Goal: Task Accomplishment & Management: Use online tool/utility

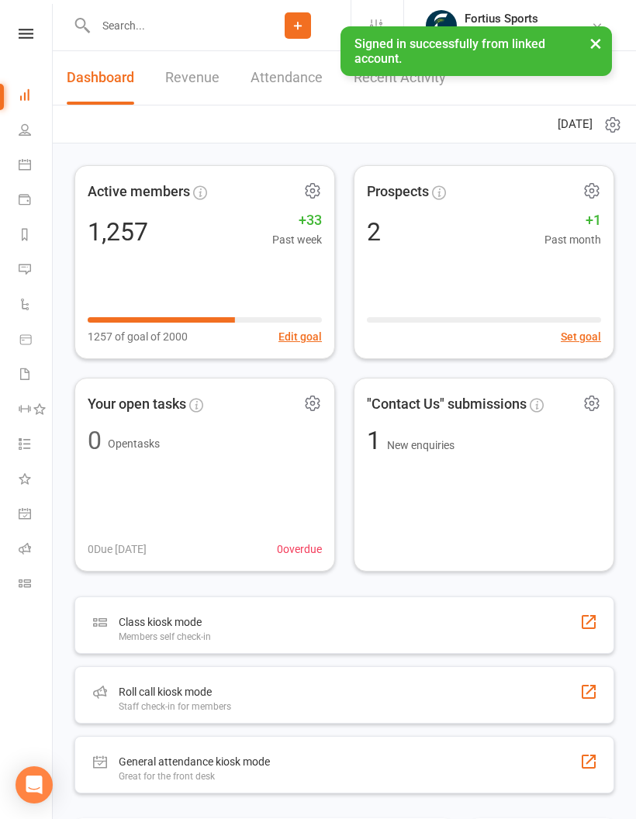
click at [127, 29] on input "text" at bounding box center [168, 26] width 154 height 22
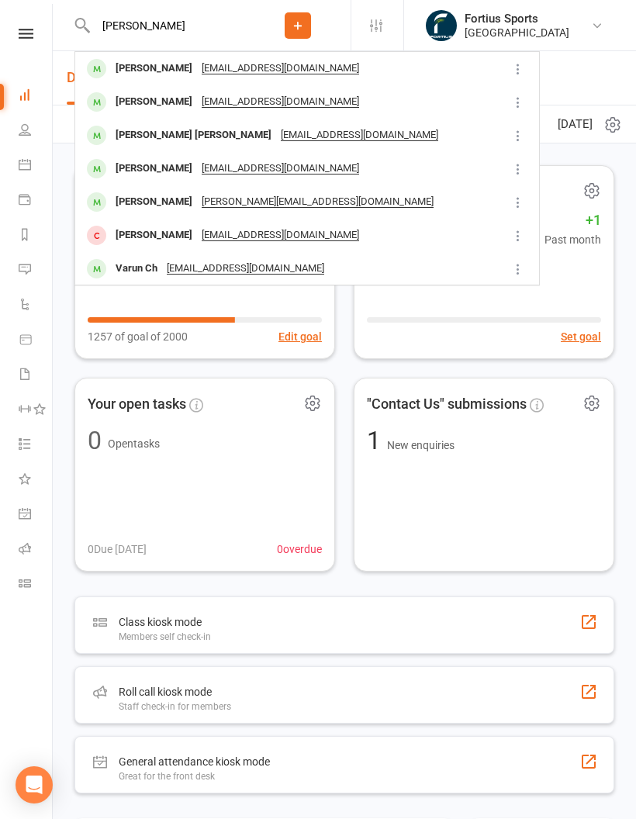
type input "Tharun"
click at [345, 103] on div "Tharun Katharnath katharsaran@gmail.com" at bounding box center [289, 102] width 427 height 32
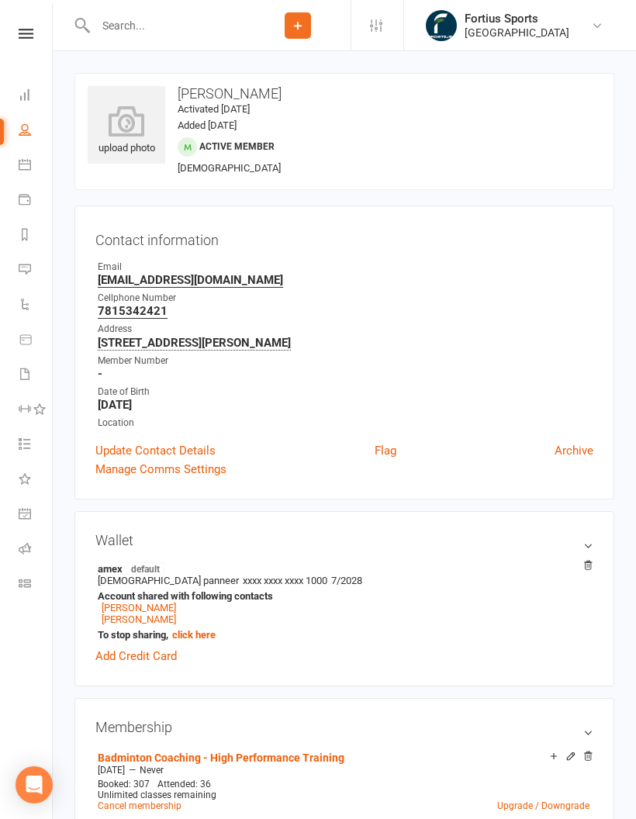
click at [28, 551] on icon at bounding box center [25, 548] width 12 height 12
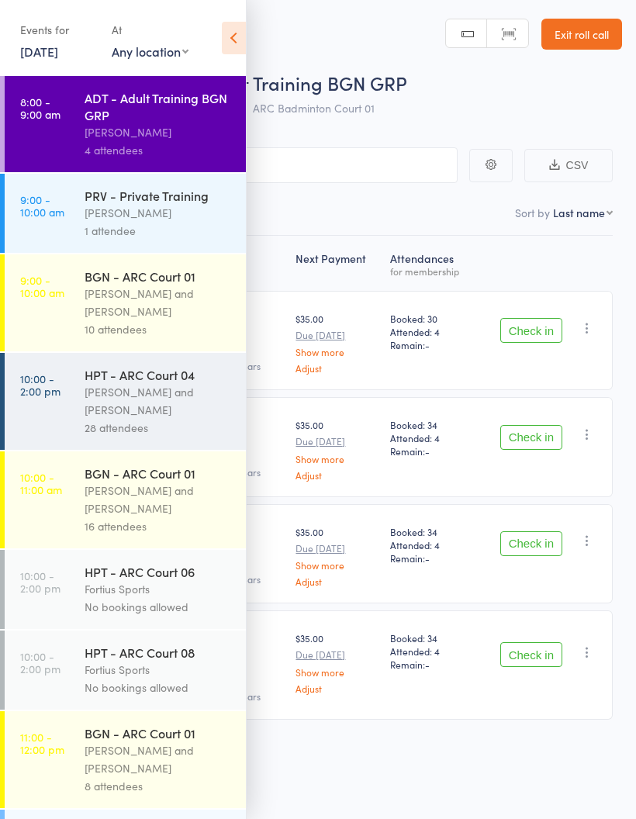
click at [172, 204] on div "PRV - Private Training" at bounding box center [159, 195] width 148 height 17
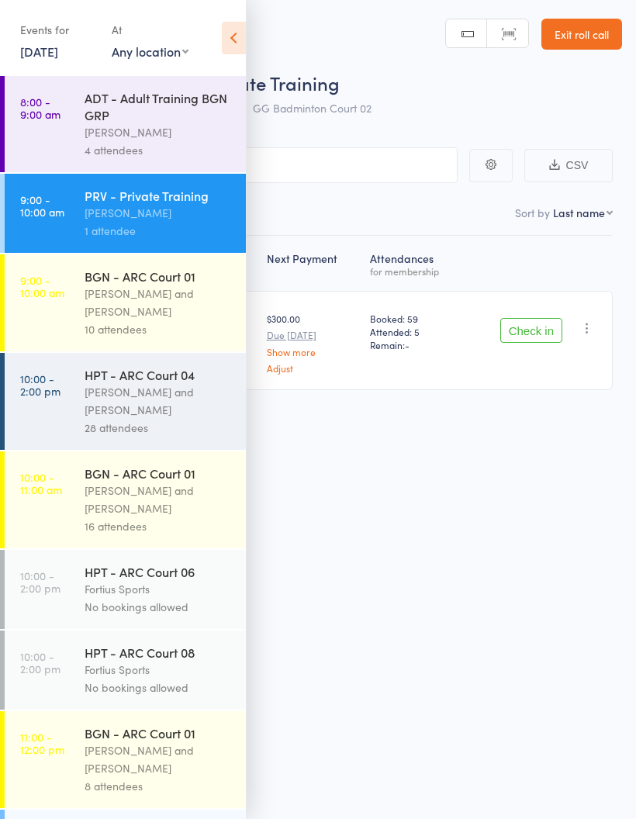
click at [168, 304] on div "[PERSON_NAME] and [PERSON_NAME]" at bounding box center [159, 303] width 148 height 36
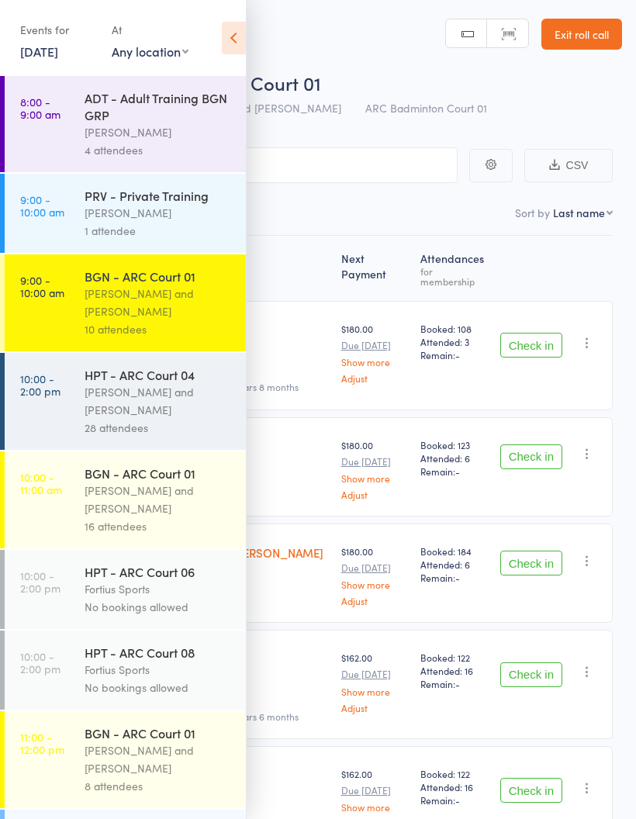
click at [244, 29] on icon at bounding box center [234, 38] width 24 height 33
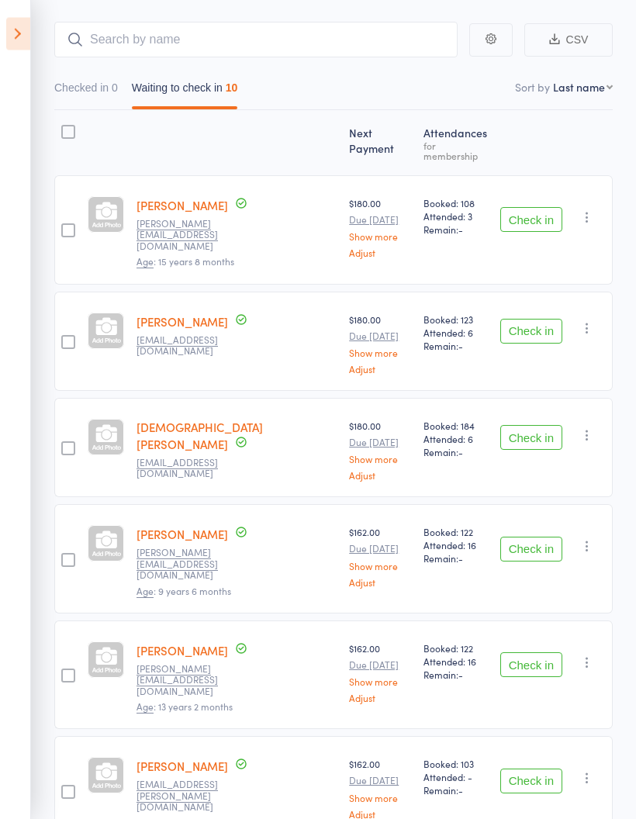
scroll to position [123, 0]
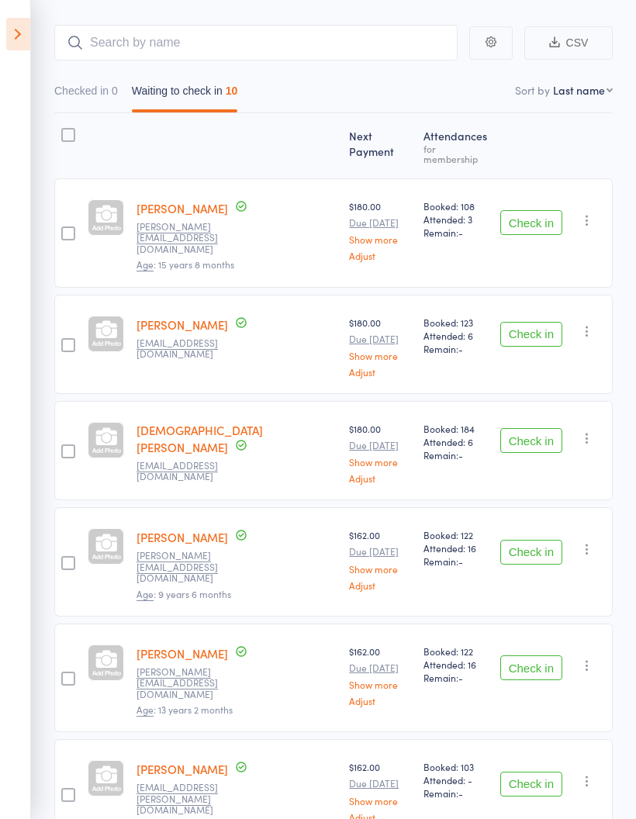
click at [538, 210] on button "Check in" at bounding box center [531, 222] width 62 height 25
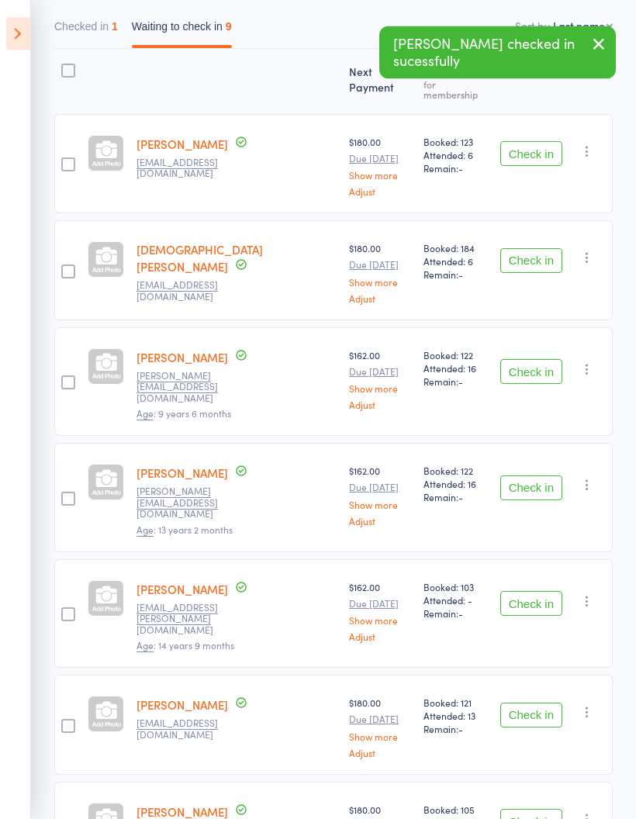
click at [538, 360] on button "Check in" at bounding box center [531, 372] width 62 height 25
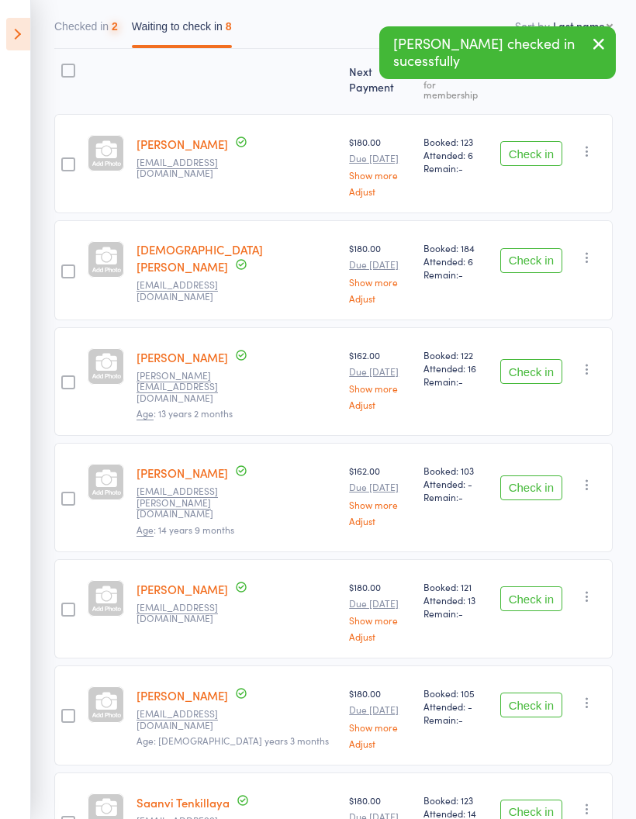
click at [541, 359] on button "Check in" at bounding box center [531, 371] width 62 height 25
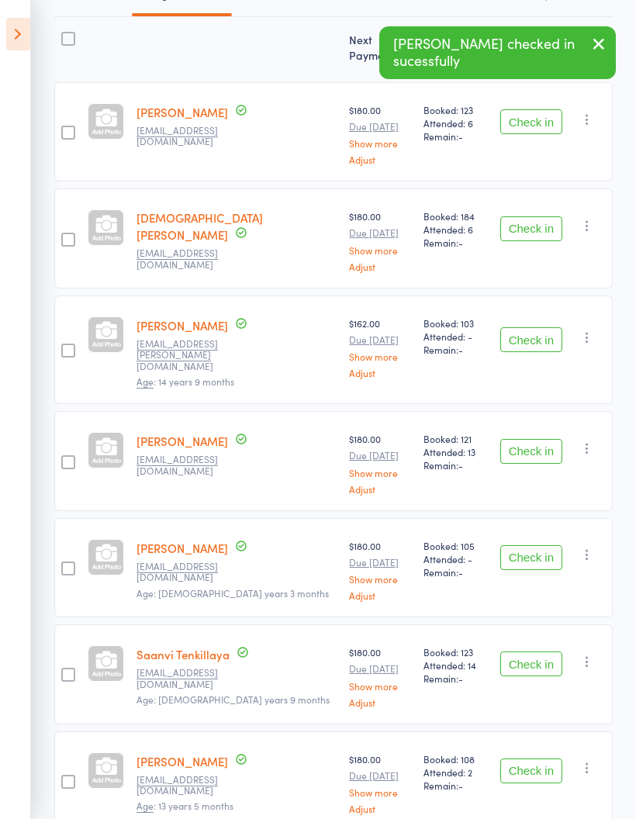
scroll to position [218, 0]
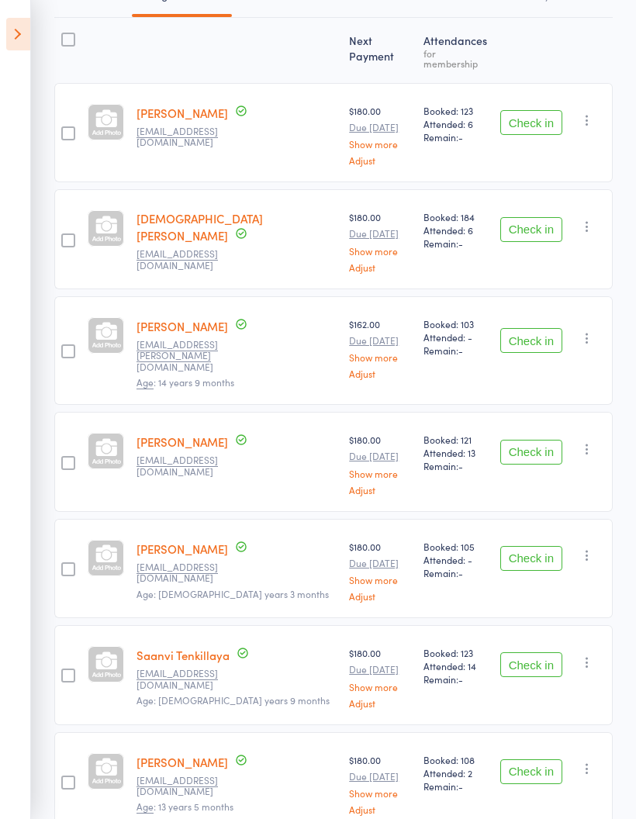
click at [541, 440] on button "Check in" at bounding box center [531, 452] width 62 height 25
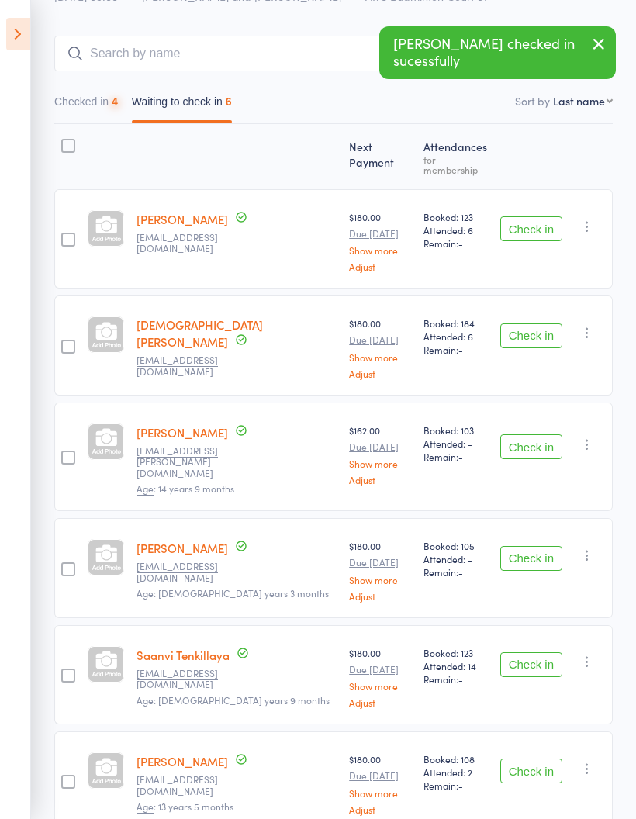
click at [532, 546] on button "Check in" at bounding box center [531, 558] width 62 height 25
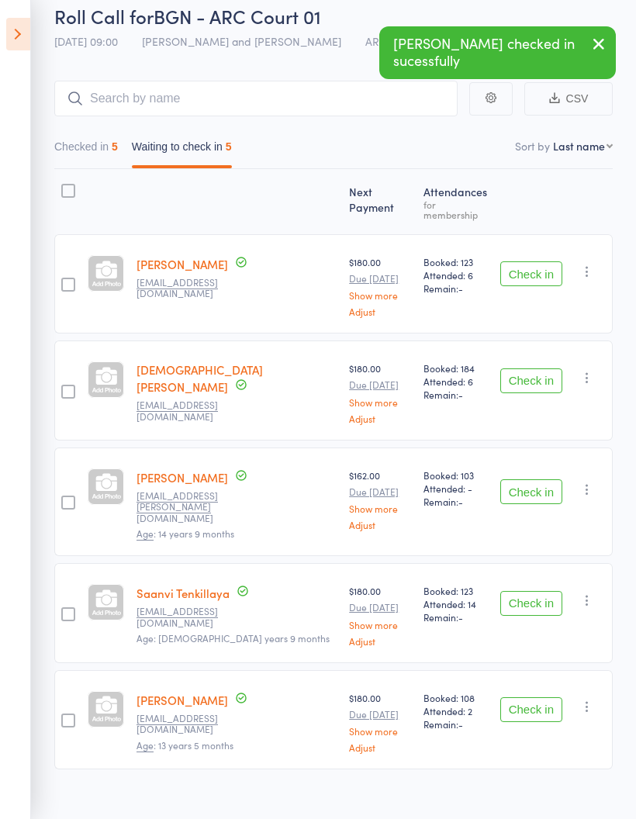
scroll to position [67, 0]
click at [539, 697] on button "Check in" at bounding box center [531, 709] width 62 height 25
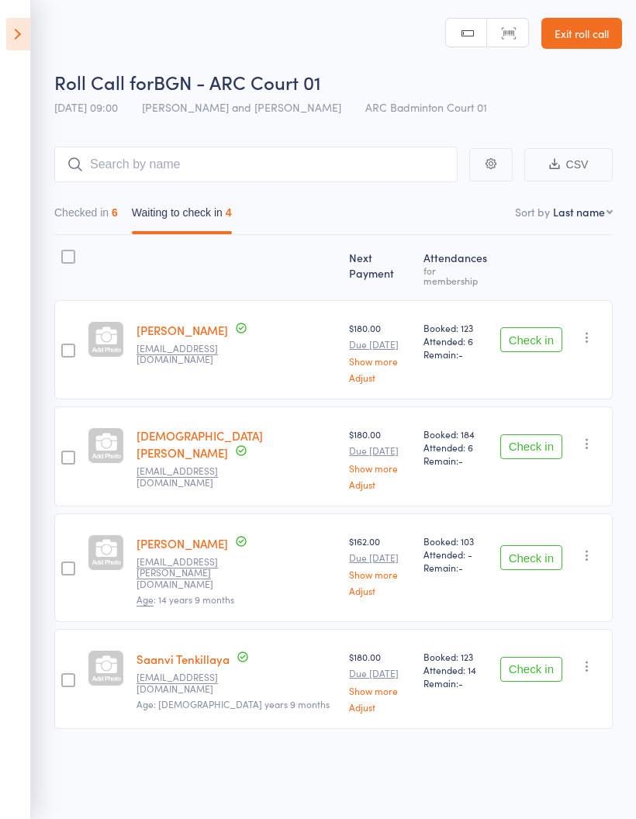
click at [164, 269] on div at bounding box center [236, 267] width 213 height 51
click at [77, 206] on button "Checked in 6" at bounding box center [86, 217] width 64 height 36
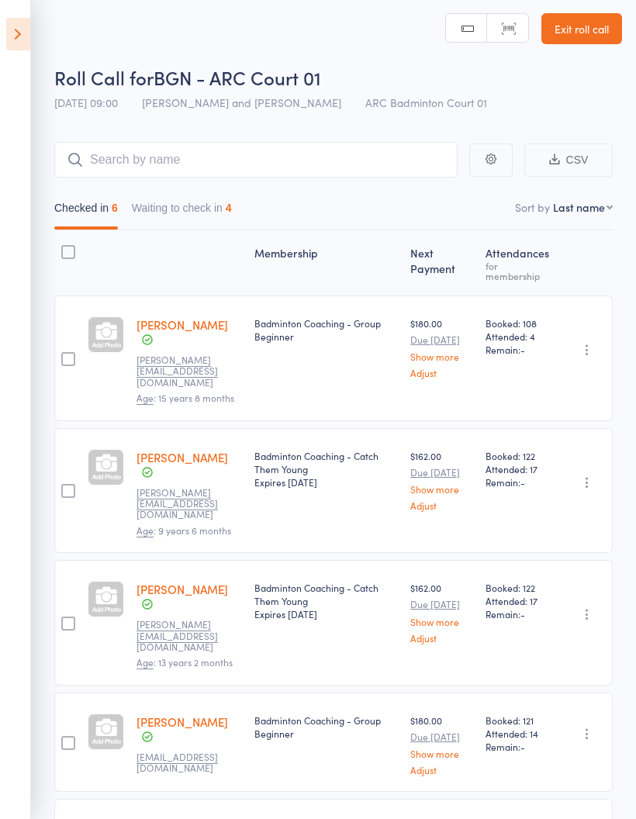
scroll to position [0, 0]
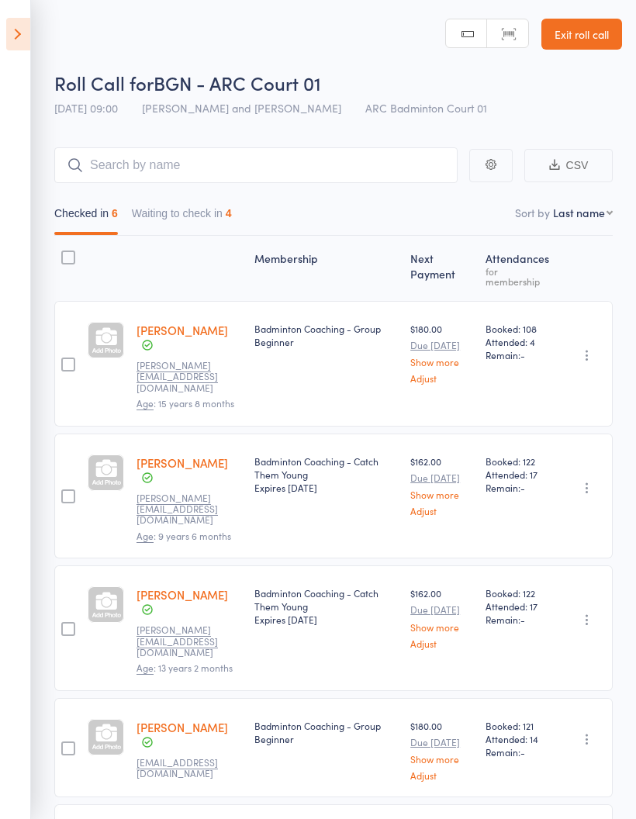
click at [203, 224] on button "Waiting to check in 4" at bounding box center [182, 217] width 100 height 36
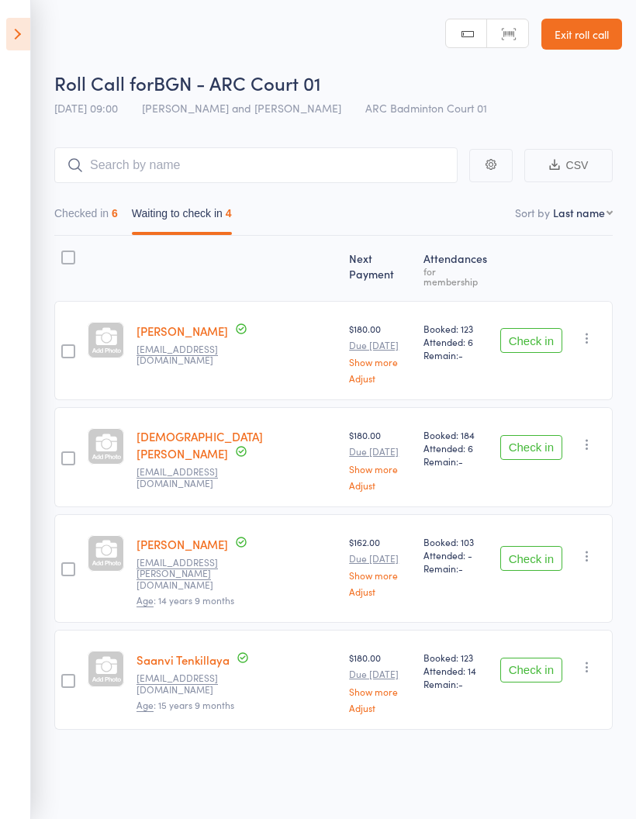
click at [590, 333] on icon "button" at bounding box center [587, 338] width 16 height 16
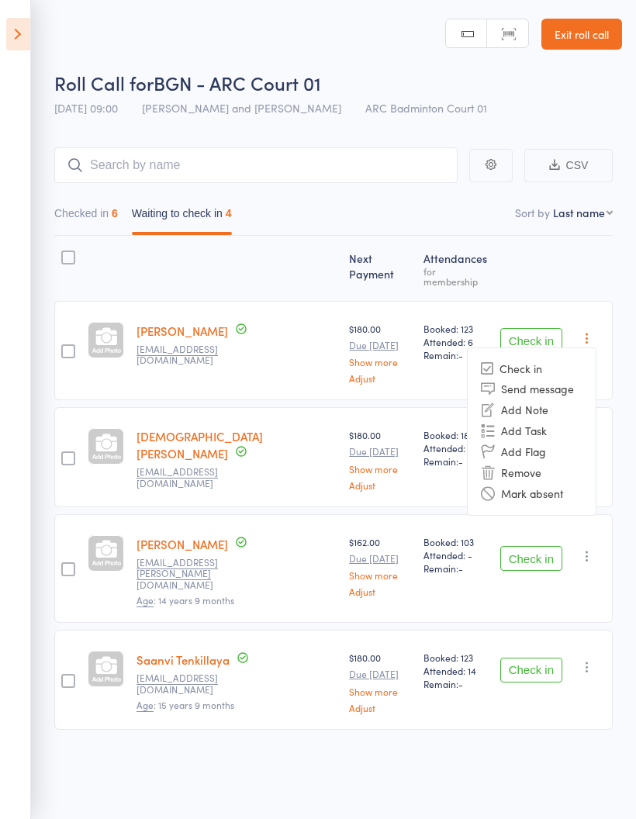
click at [579, 490] on li "Mark absent" at bounding box center [532, 493] width 128 height 21
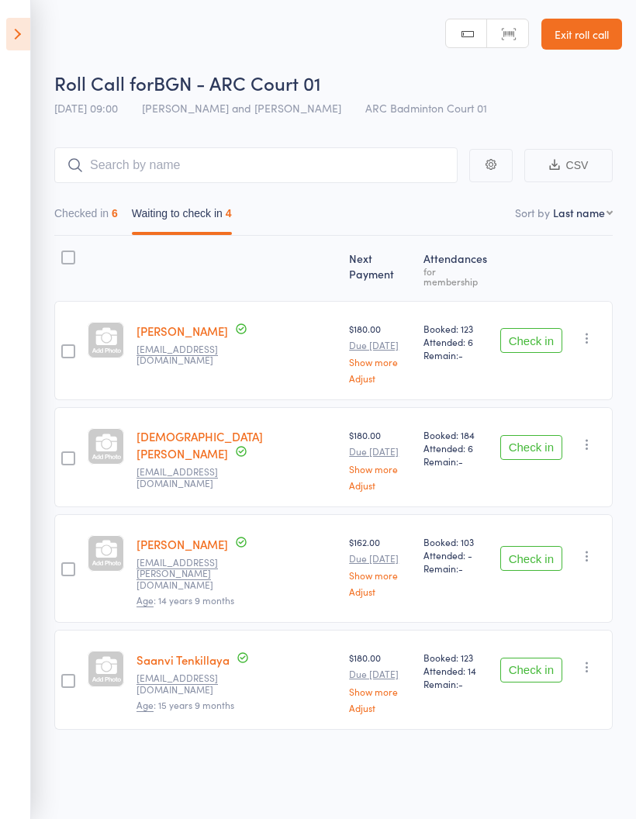
click at [591, 437] on icon "button" at bounding box center [587, 445] width 16 height 16
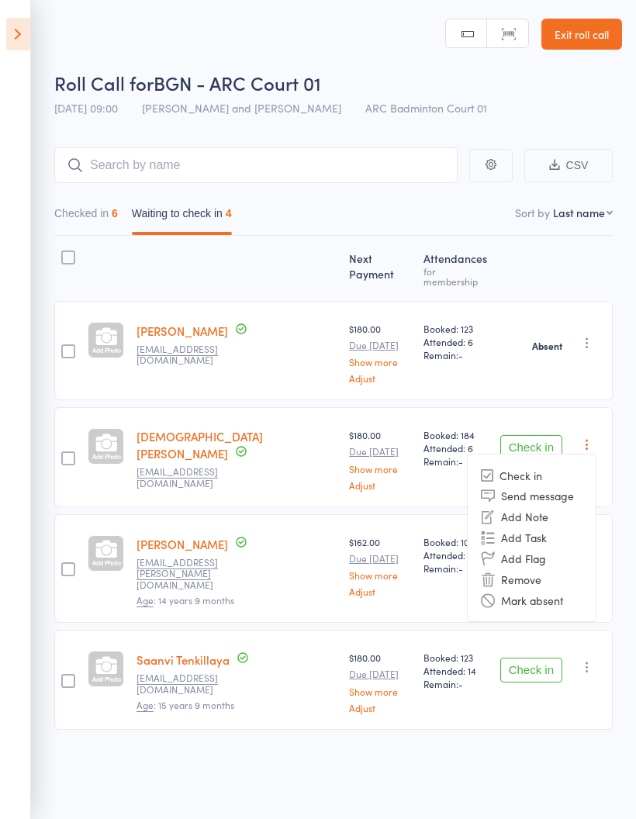
click at [587, 590] on li "Mark absent" at bounding box center [532, 600] width 128 height 21
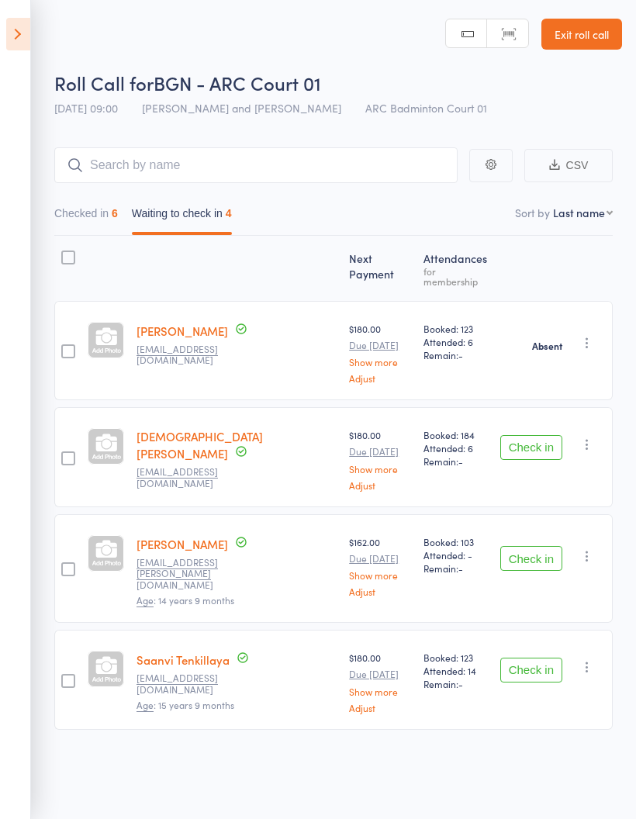
click at [595, 548] on icon "button" at bounding box center [587, 556] width 16 height 16
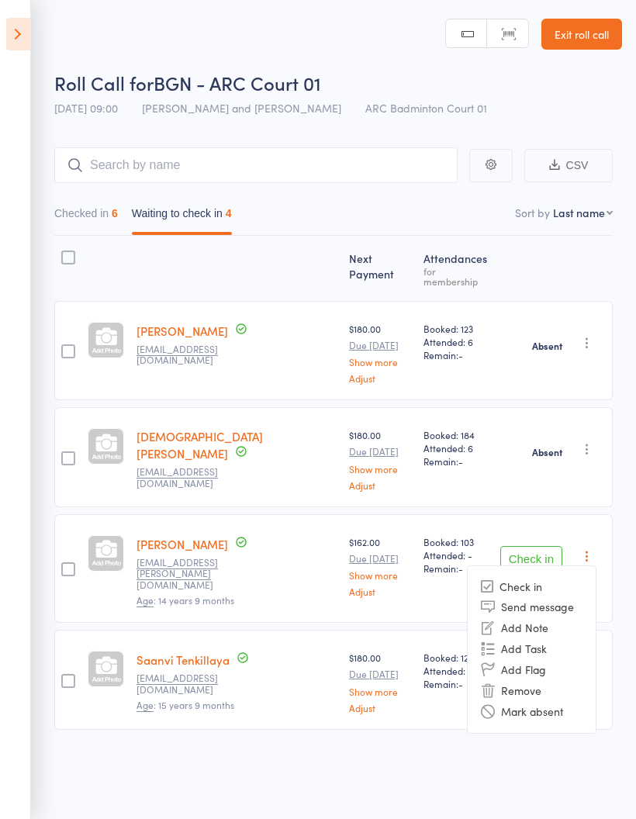
click at [588, 701] on li "Mark absent" at bounding box center [532, 711] width 128 height 21
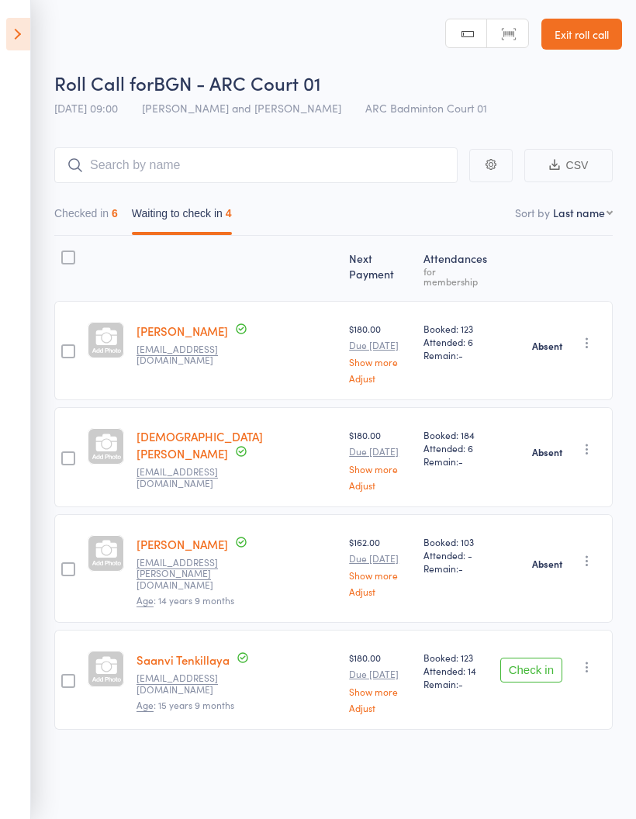
click at [597, 658] on button "button" at bounding box center [587, 667] width 19 height 19
click at [592, 812] on li "Mark absent" at bounding box center [532, 822] width 128 height 21
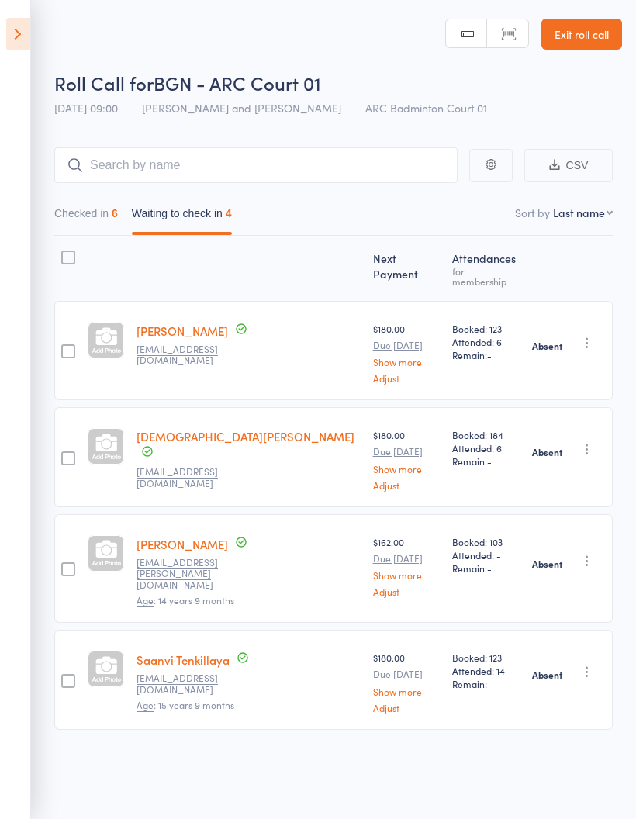
click at [88, 227] on button "Checked in 6" at bounding box center [86, 217] width 64 height 36
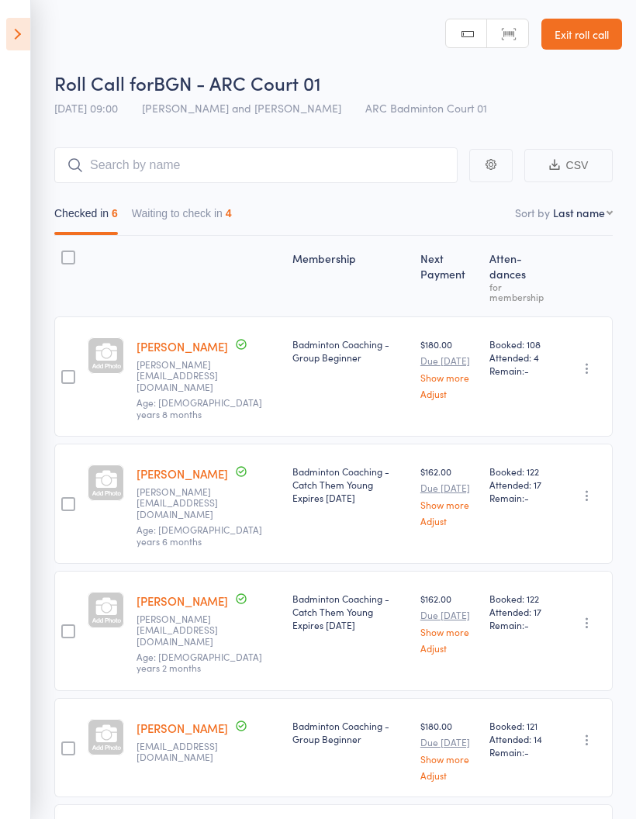
click at [176, 225] on button "Waiting to check in 4" at bounding box center [182, 217] width 100 height 36
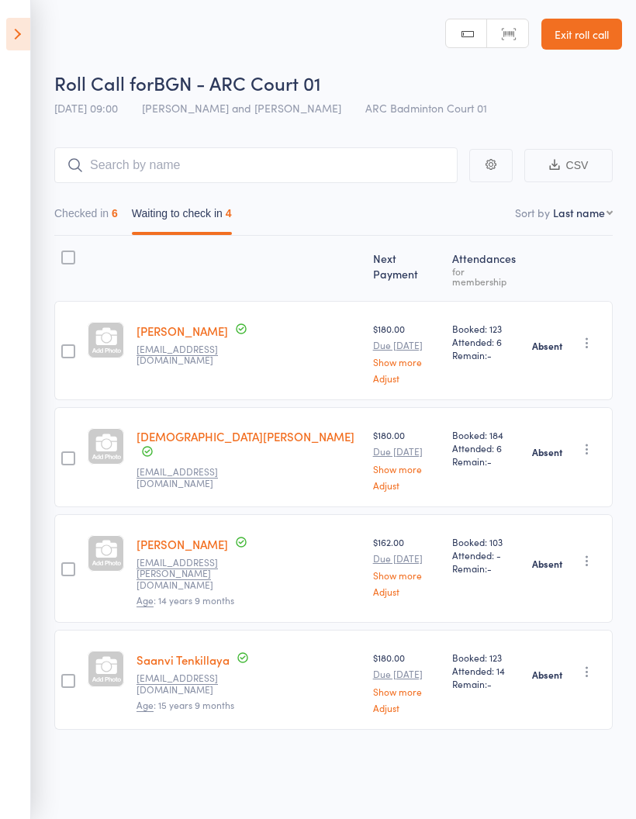
click at [16, 25] on icon at bounding box center [18, 34] width 24 height 33
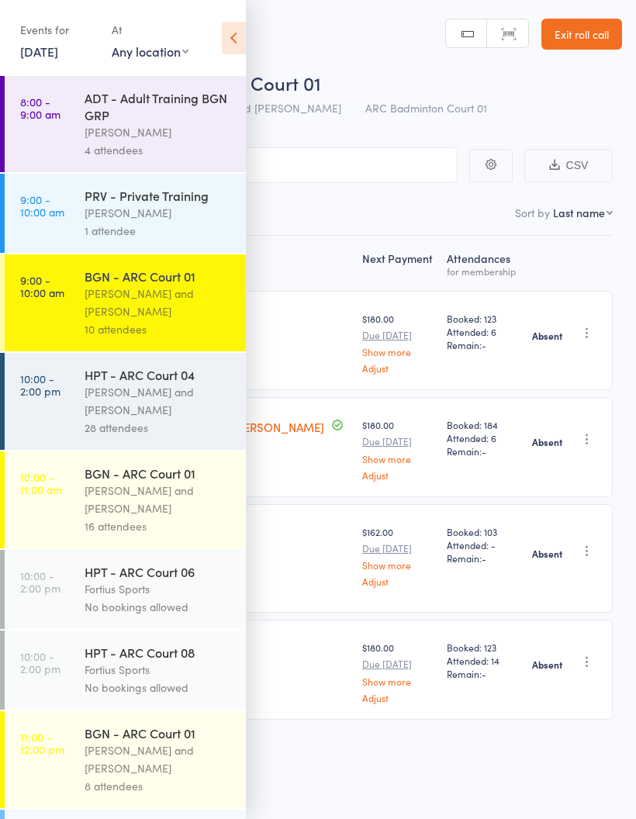
click at [91, 211] on div "[PERSON_NAME]" at bounding box center [159, 213] width 148 height 18
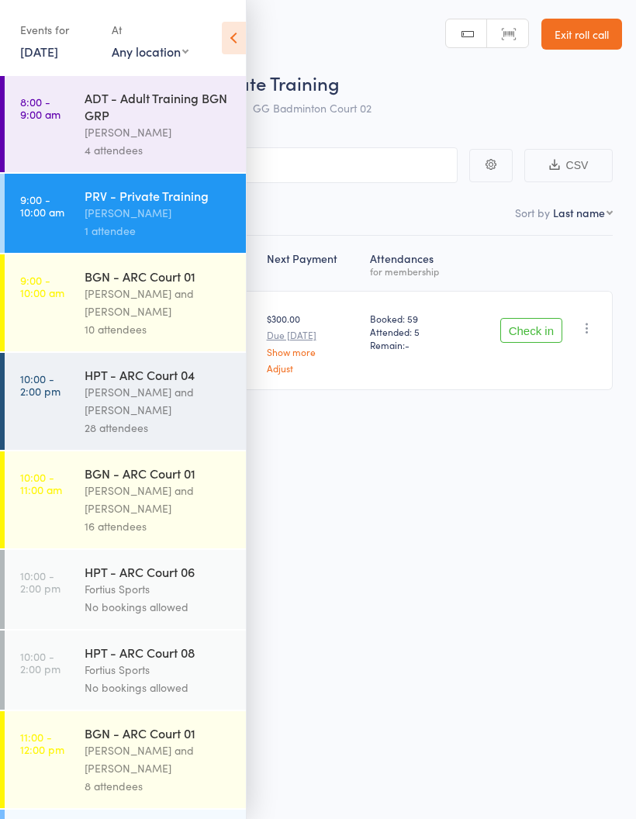
click at [235, 36] on icon at bounding box center [234, 38] width 24 height 33
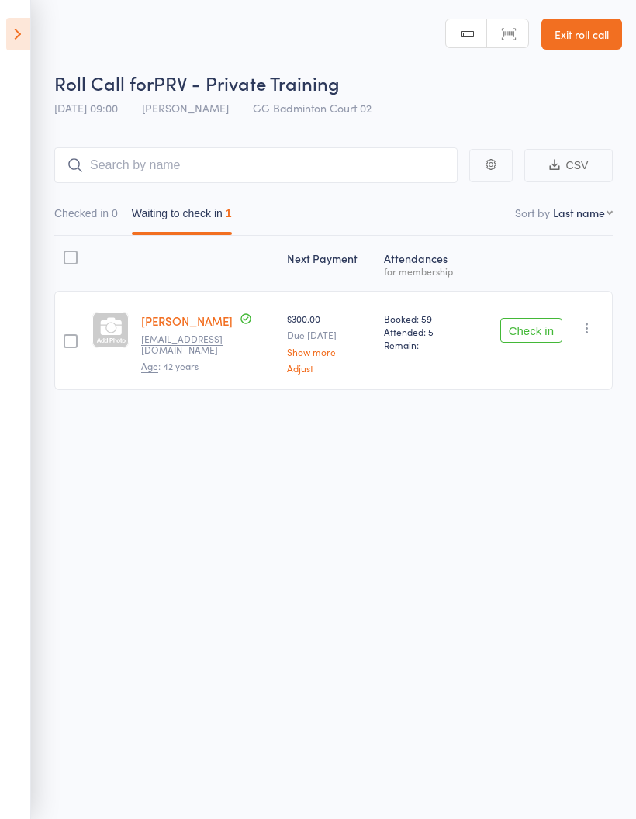
click at [8, 31] on icon at bounding box center [18, 34] width 24 height 33
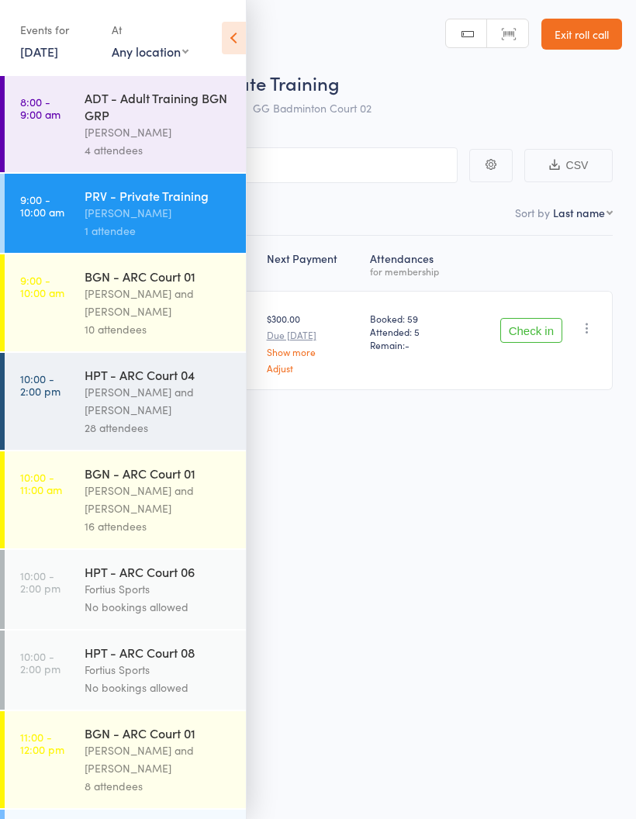
click at [116, 306] on div "[PERSON_NAME] and [PERSON_NAME]" at bounding box center [159, 303] width 148 height 36
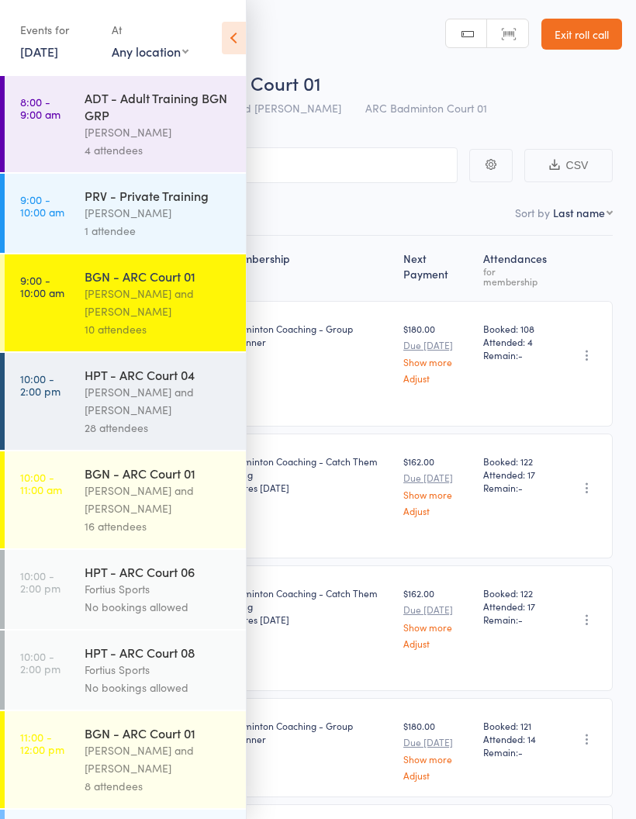
click at [80, 462] on link "10:00 - 11:00 am BGN - ARC Court 01 Antonio Emanuel and Vinh Nguyen 16 attendees" at bounding box center [125, 499] width 241 height 97
click at [75, 450] on link "10:00 - 2:00 pm HPT - ARC Court 04 Kathiravun Manivannan and Heymard Humblers 2…" at bounding box center [125, 401] width 241 height 97
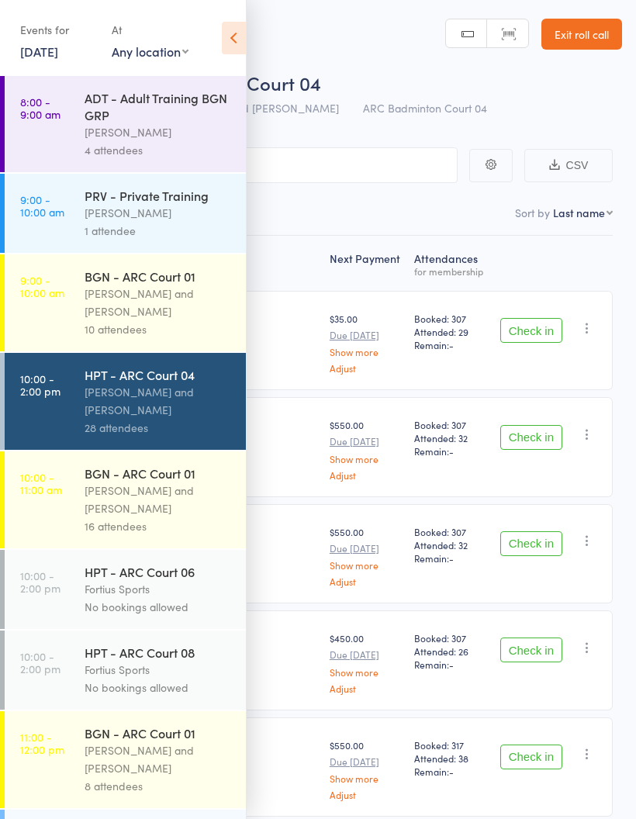
click at [68, 449] on link "10:00 - 2:00 pm HPT - ARC Court 04 Kathiravun Manivannan and Heymard Humblers 2…" at bounding box center [125, 401] width 241 height 97
click at [69, 450] on link "10:00 - 2:00 pm HPT - ARC Court 04 Kathiravun Manivannan and Heymard Humblers 2…" at bounding box center [125, 401] width 241 height 97
click at [56, 438] on link "10:00 - 2:00 pm HPT - ARC Court 04 Kathiravun Manivannan and Heymard Humblers 2…" at bounding box center [125, 401] width 241 height 97
click at [15, 351] on link "9:00 - 10:00 am BGN - ARC Court 01 Antonio Emanuel and Vinh Nguyen 10 attendees" at bounding box center [125, 302] width 241 height 97
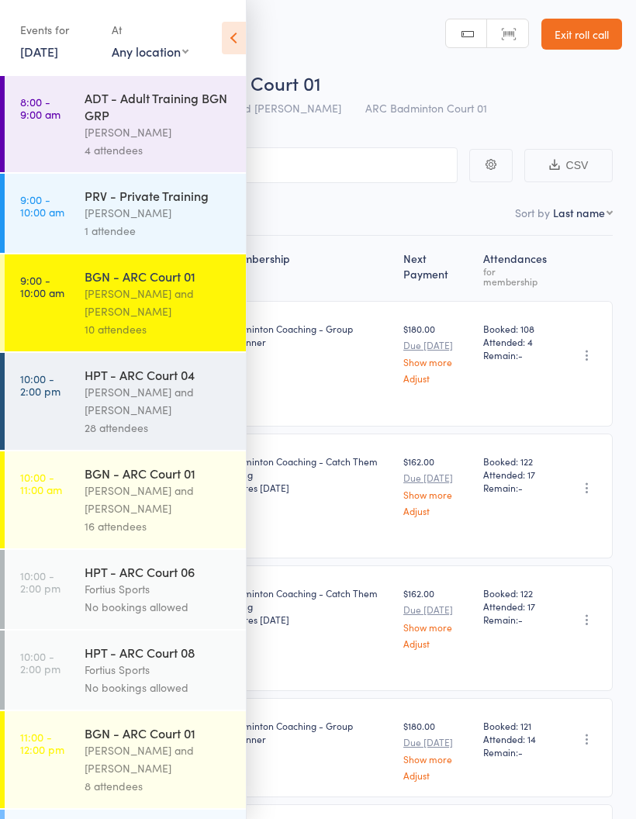
click at [240, 32] on icon at bounding box center [234, 38] width 24 height 33
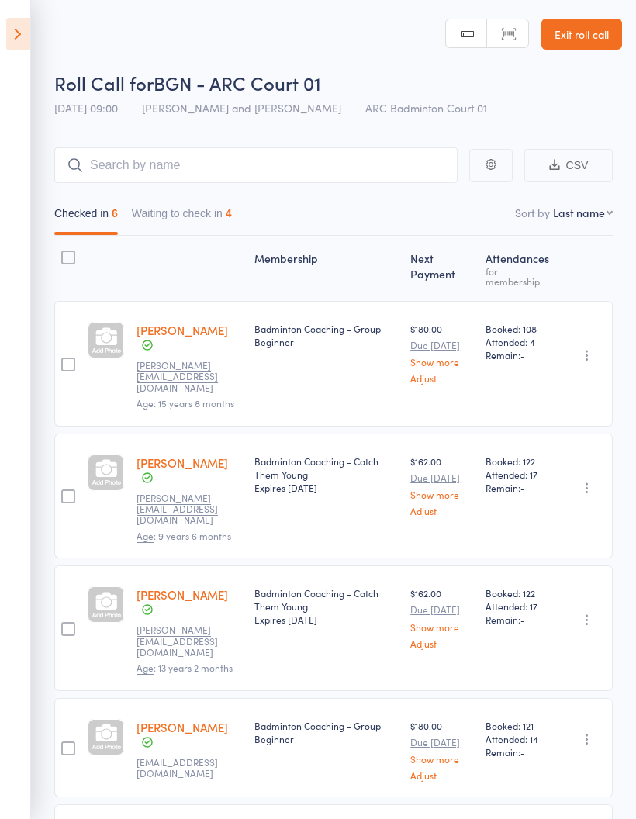
click at [213, 229] on button "Waiting to check in 4" at bounding box center [182, 217] width 100 height 36
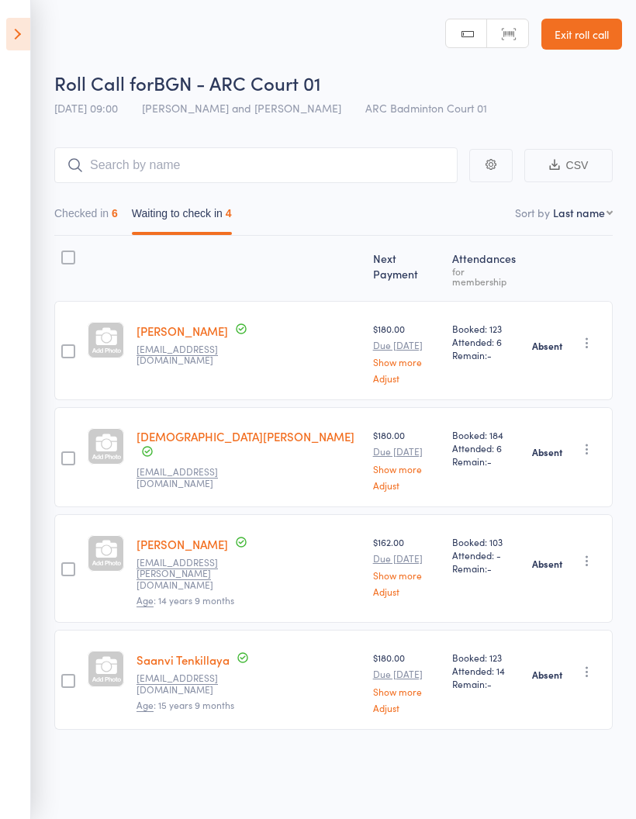
click at [104, 213] on button "Checked in 6" at bounding box center [86, 217] width 64 height 36
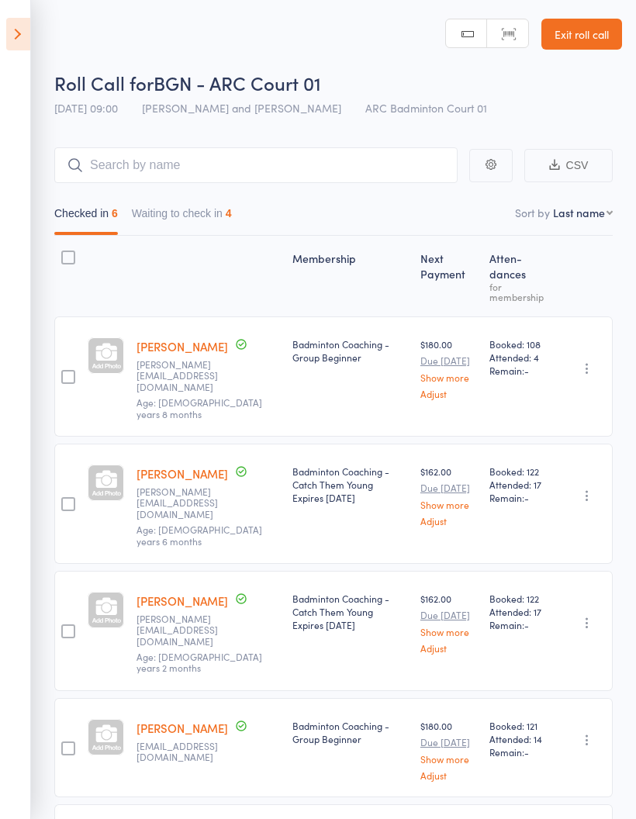
click at [204, 224] on button "Waiting to check in 4" at bounding box center [182, 217] width 100 height 36
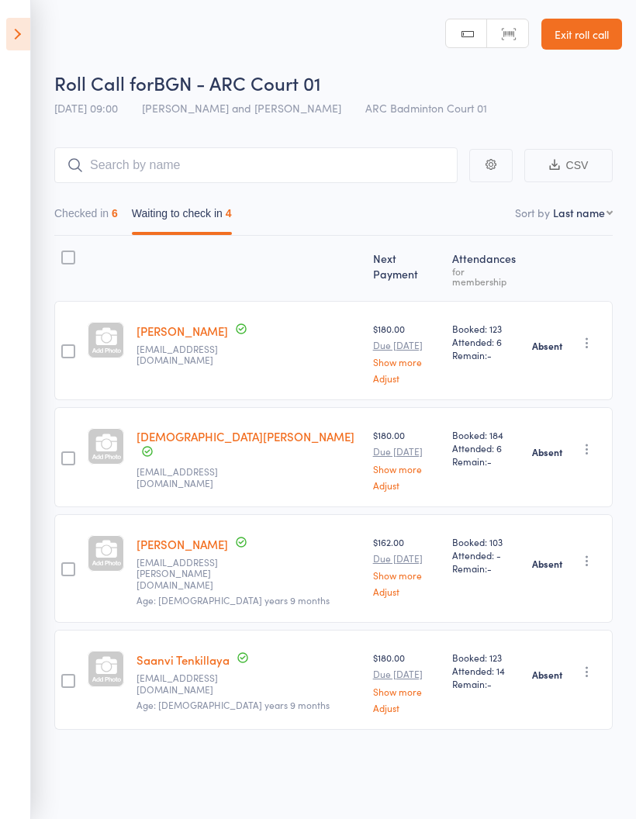
click at [107, 212] on button "Checked in 6" at bounding box center [86, 217] width 64 height 36
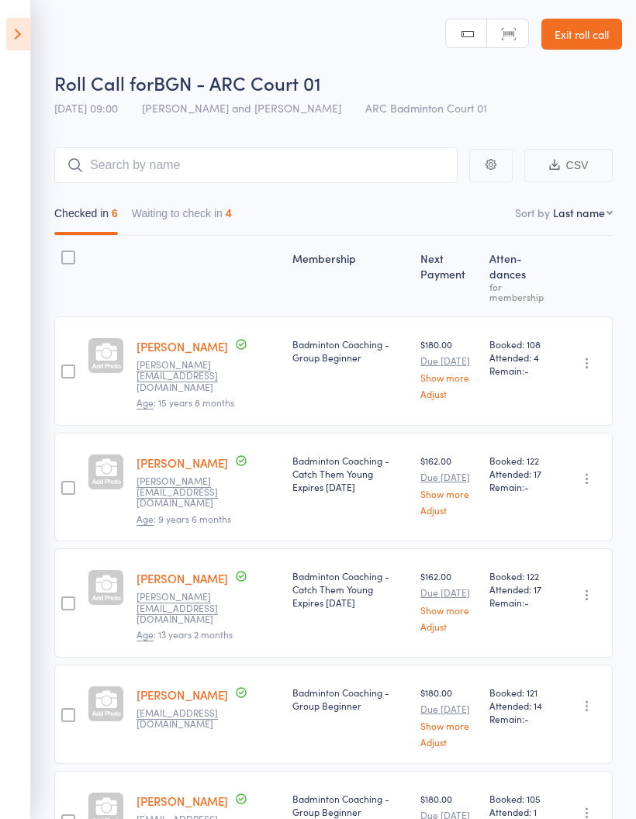
click at [197, 205] on button "Waiting to check in 4" at bounding box center [182, 217] width 100 height 36
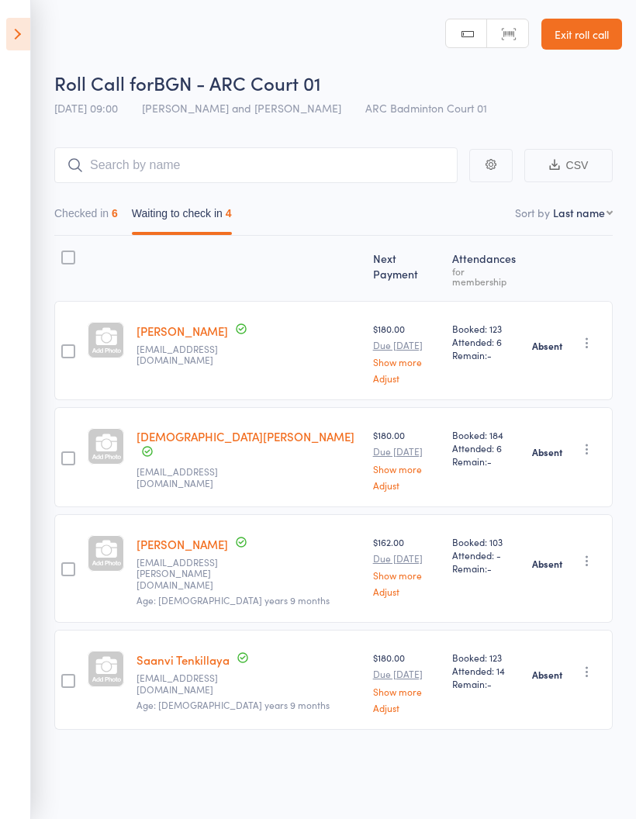
click at [106, 208] on button "Checked in 6" at bounding box center [86, 217] width 64 height 36
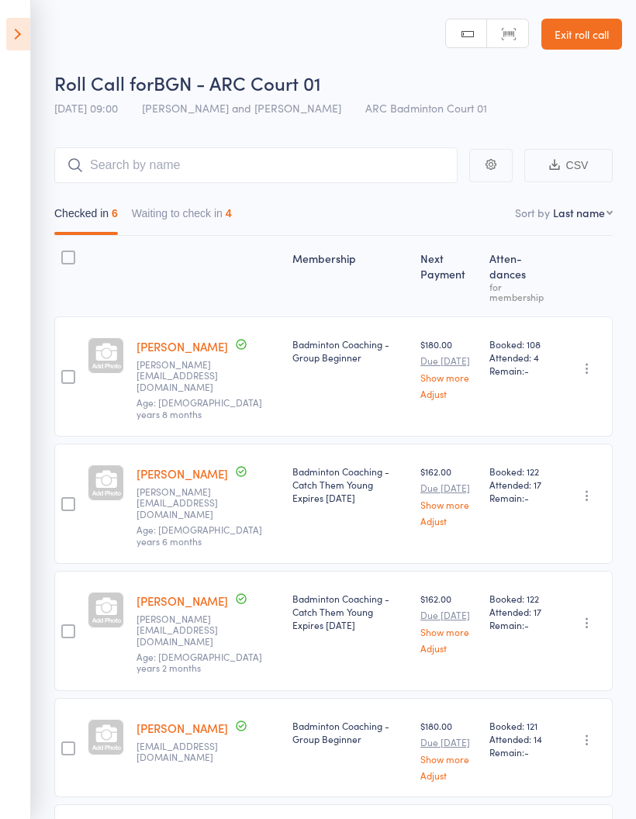
click at [191, 202] on button "Waiting to check in 4" at bounding box center [182, 217] width 100 height 36
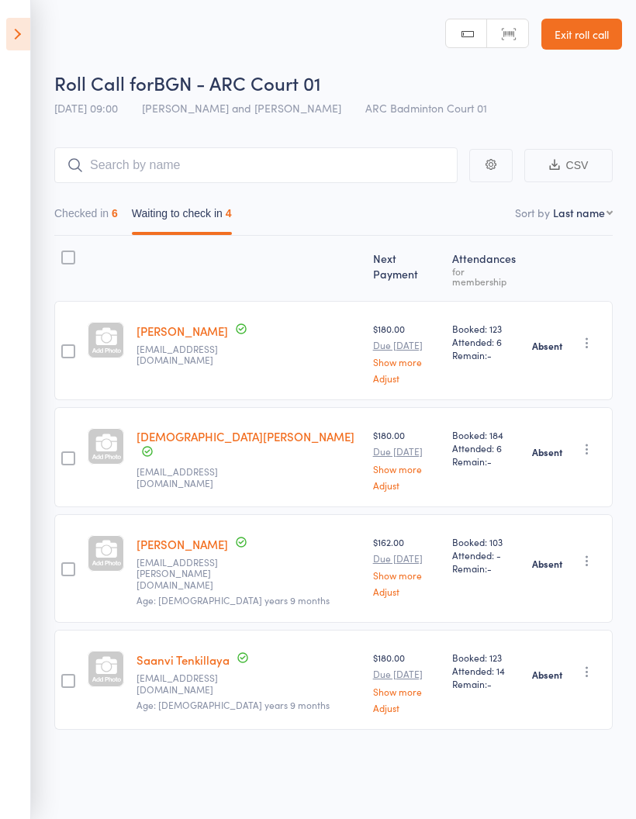
click at [100, 202] on button "Checked in 6" at bounding box center [86, 217] width 64 height 36
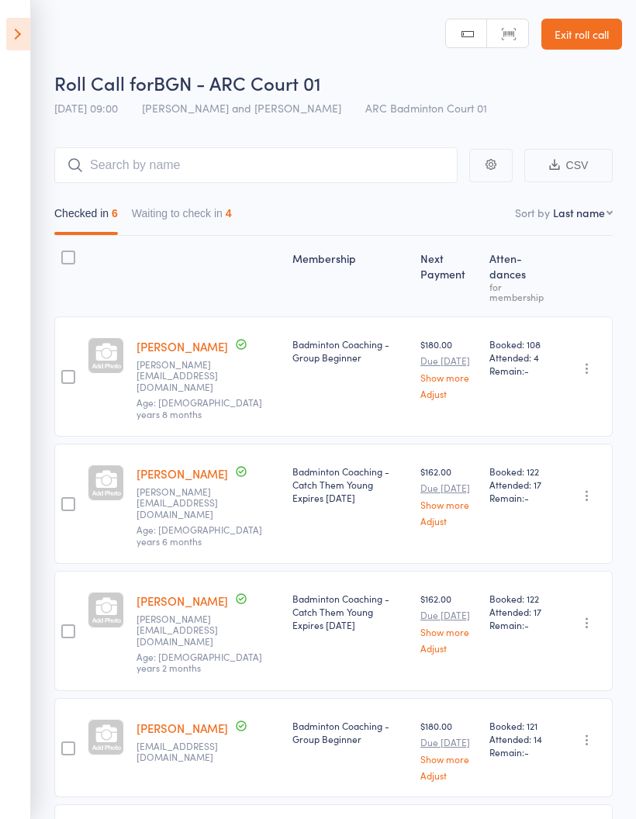
click at [184, 209] on button "Waiting to check in 4" at bounding box center [182, 217] width 100 height 36
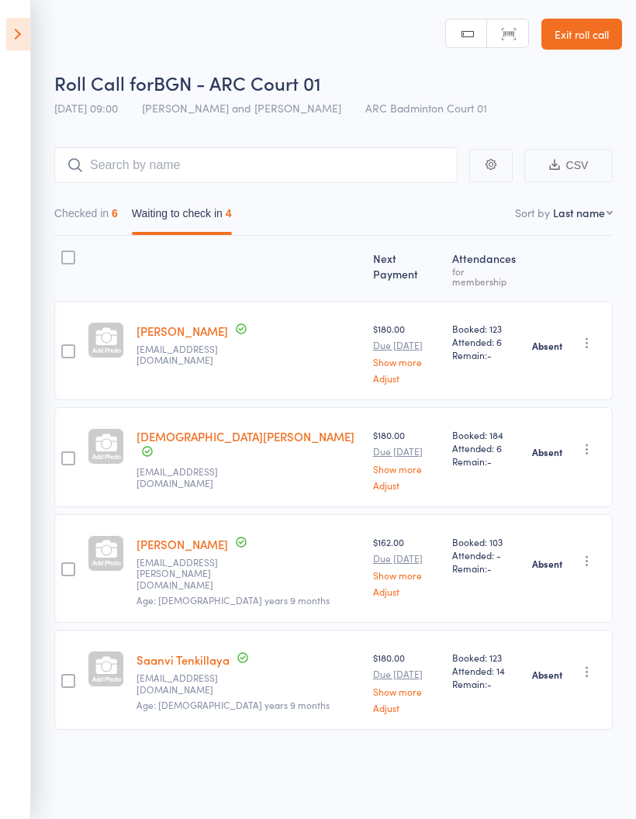
click at [102, 220] on button "Checked in 6" at bounding box center [86, 217] width 64 height 36
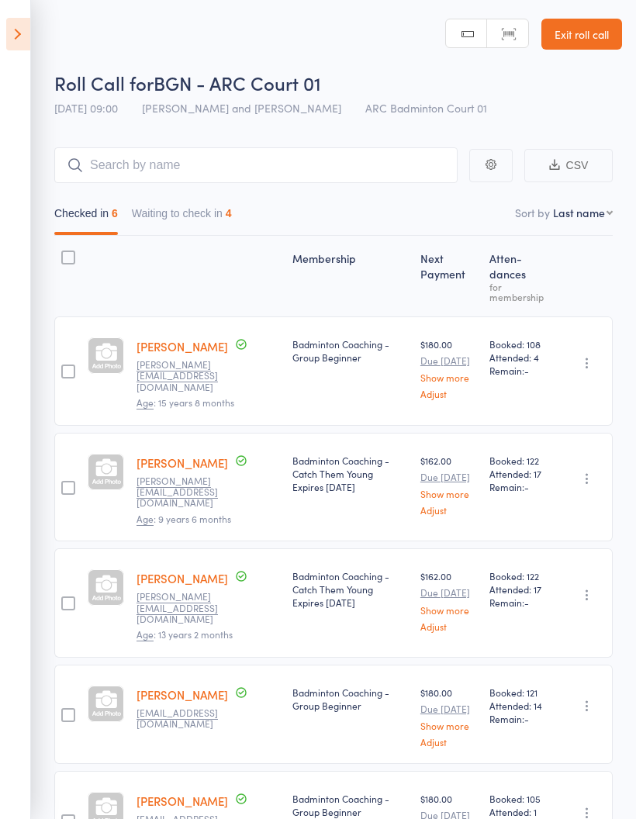
click at [466, 348] on div "$180.00 Due Nov 1 Show more Adjust" at bounding box center [448, 367] width 57 height 61
click at [82, 420] on div "Membership Next Payment Atten­dances for membership Arinjay Das pranjal.das@gma…" at bounding box center [333, 615] width 559 height 758
click at [7, 31] on icon at bounding box center [18, 34] width 24 height 33
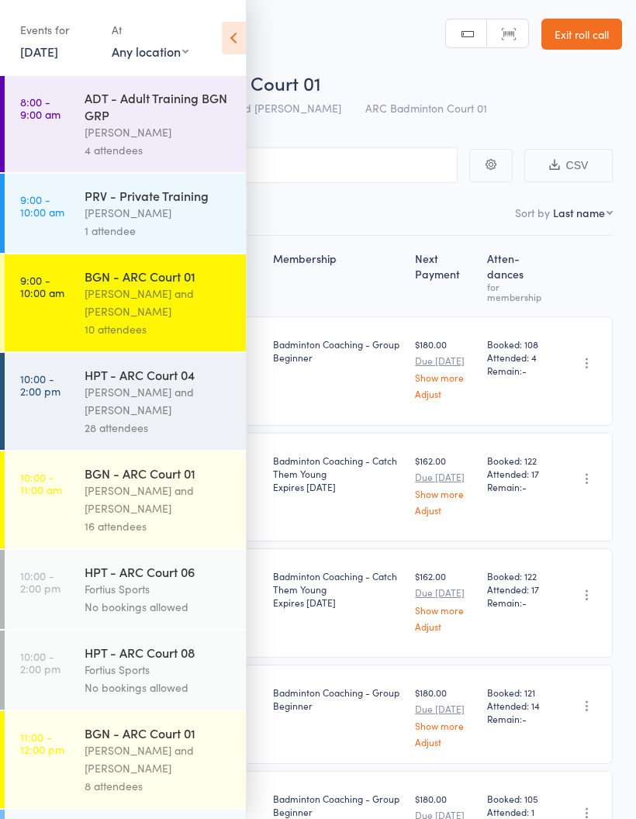
click at [234, 40] on icon at bounding box center [234, 38] width 24 height 33
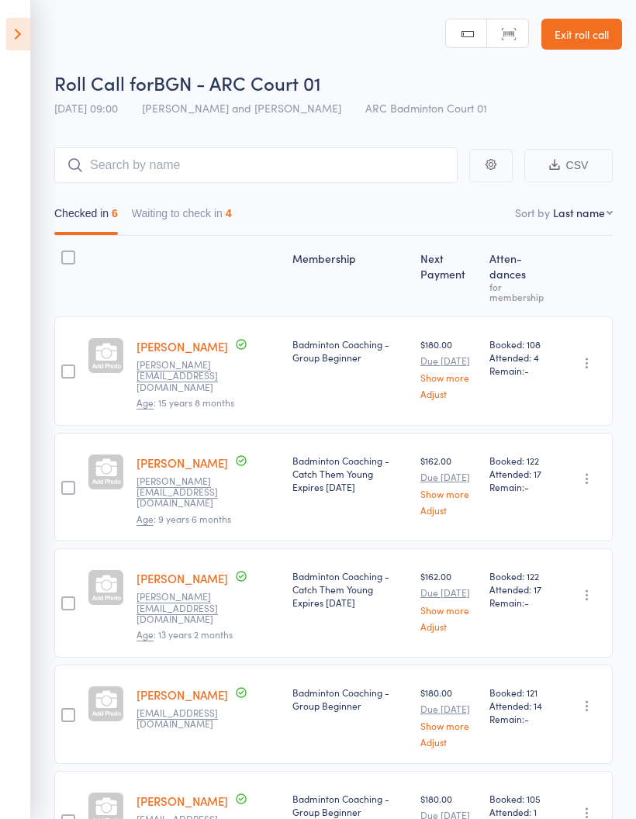
click at [185, 219] on button "Waiting to check in 4" at bounding box center [182, 217] width 100 height 36
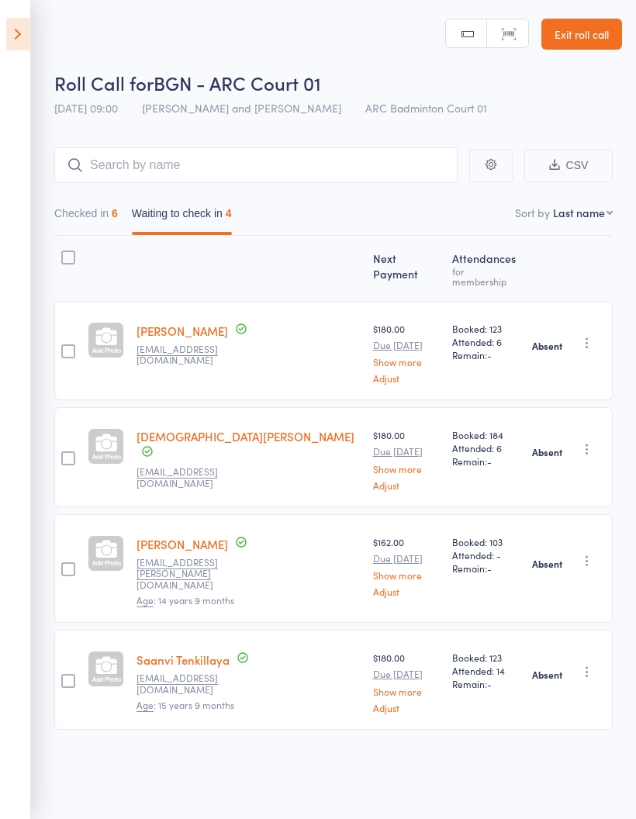
click at [80, 211] on button "Checked in 6" at bounding box center [86, 217] width 64 height 36
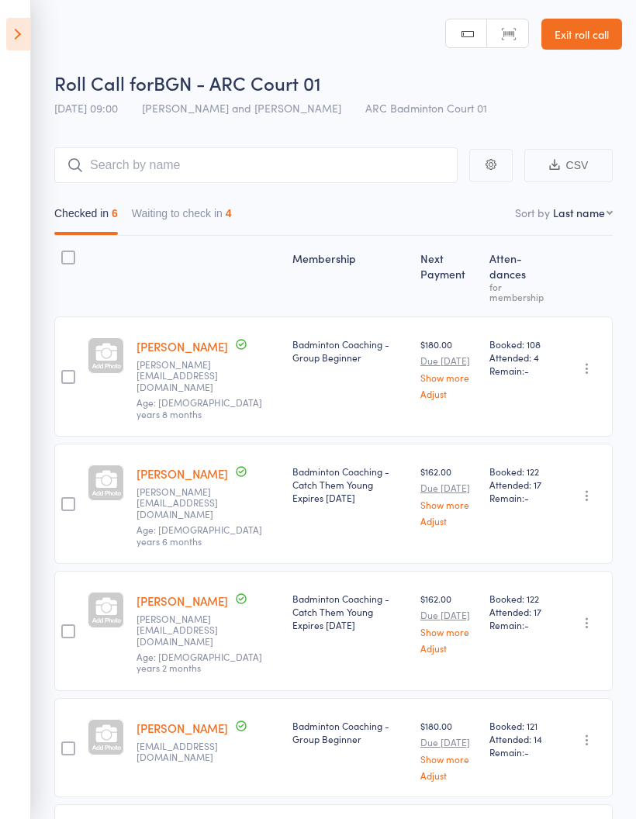
click at [6, 19] on icon at bounding box center [18, 34] width 24 height 33
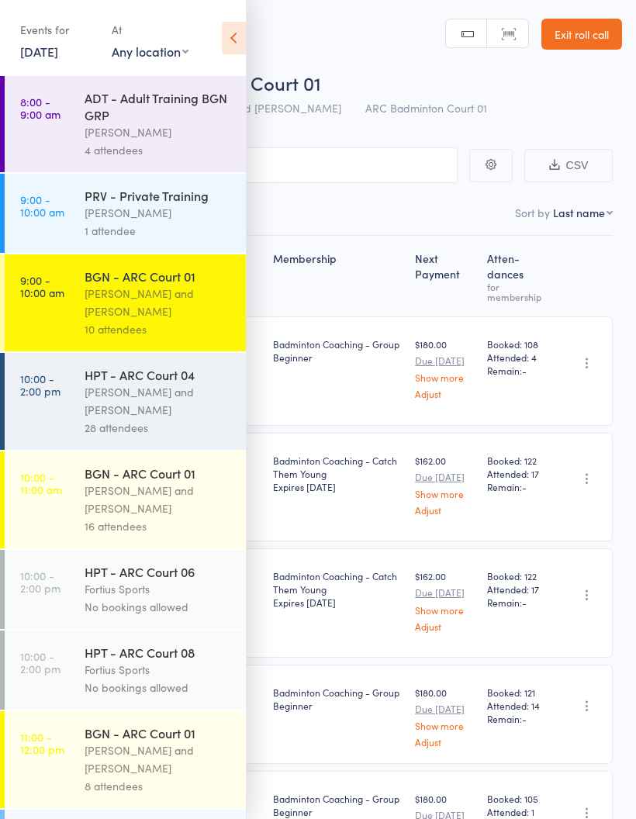
click at [161, 493] on div "[PERSON_NAME] and [PERSON_NAME]" at bounding box center [159, 500] width 148 height 36
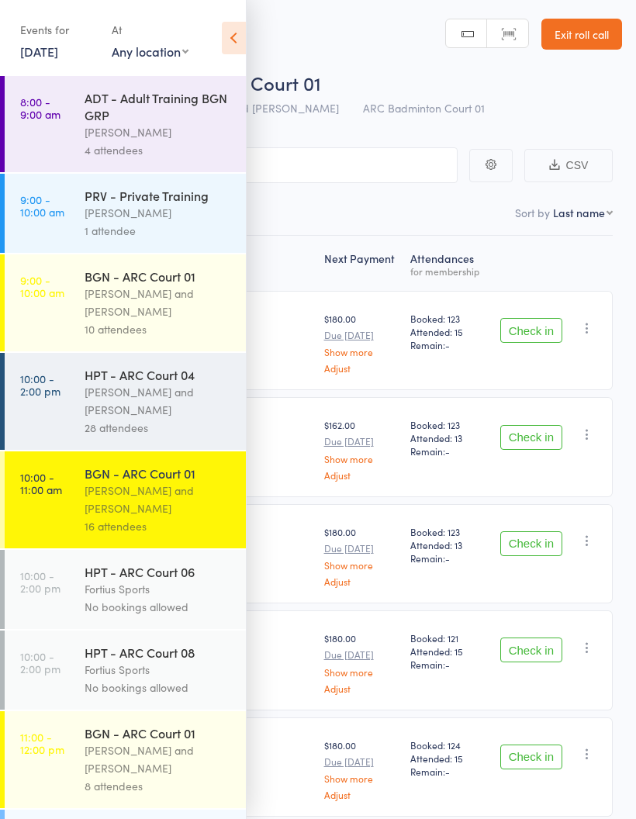
click at [240, 36] on icon at bounding box center [234, 38] width 24 height 33
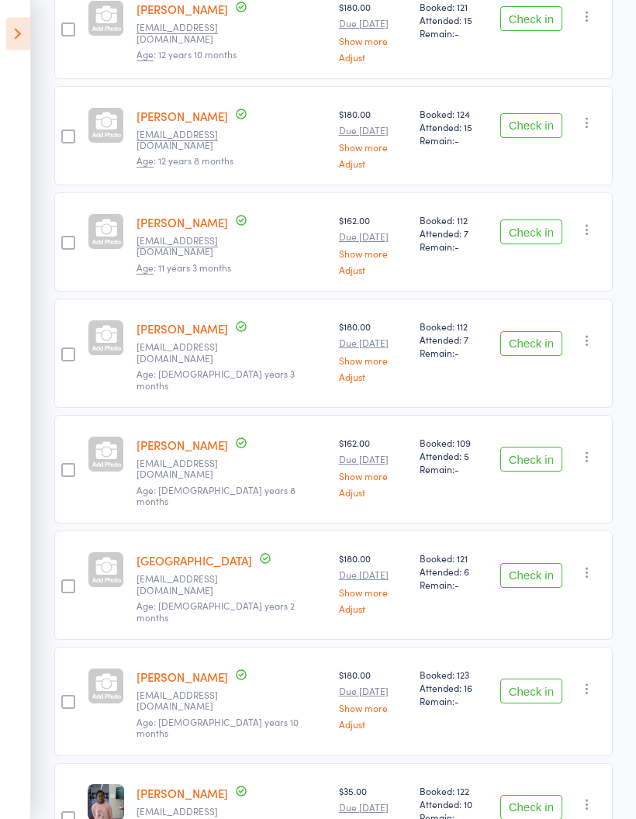
scroll to position [642, 0]
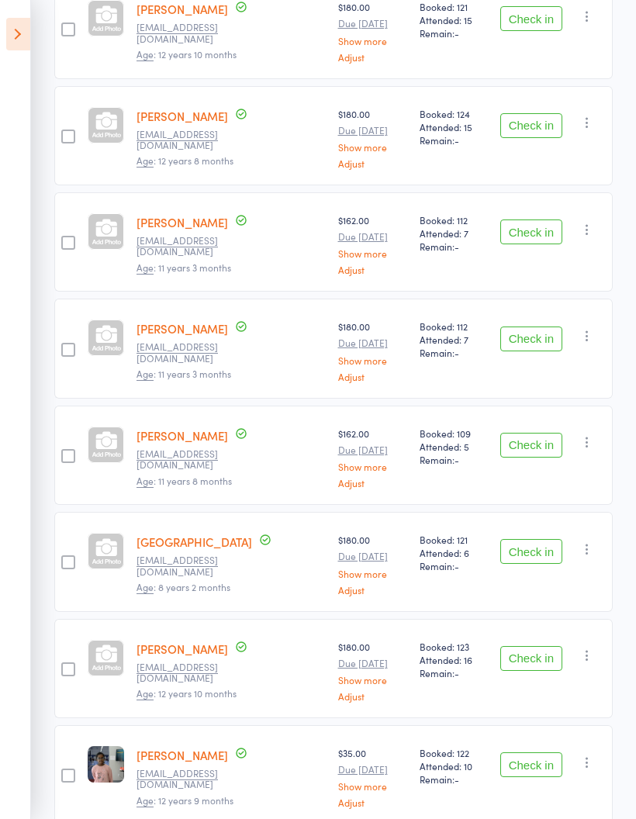
click at [537, 433] on button "Check in" at bounding box center [531, 445] width 62 height 25
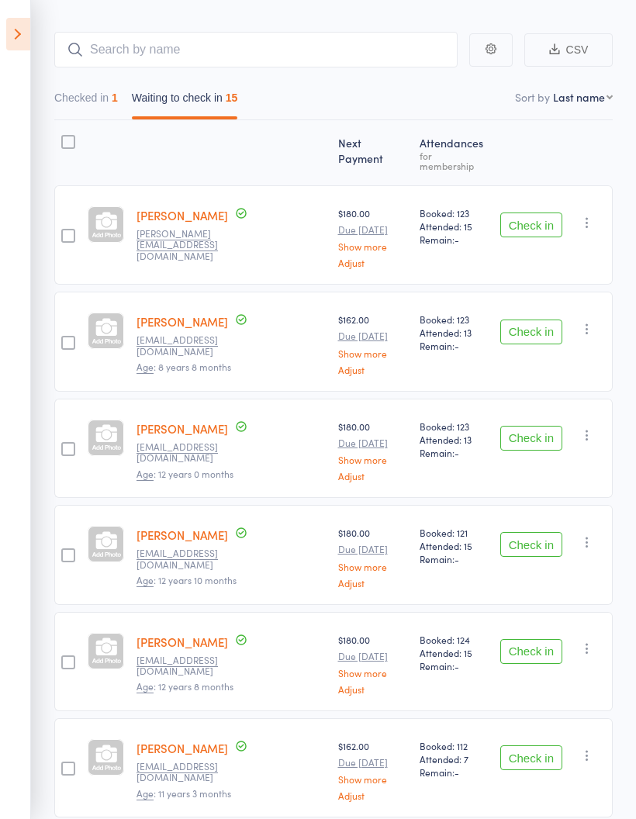
scroll to position [0, 0]
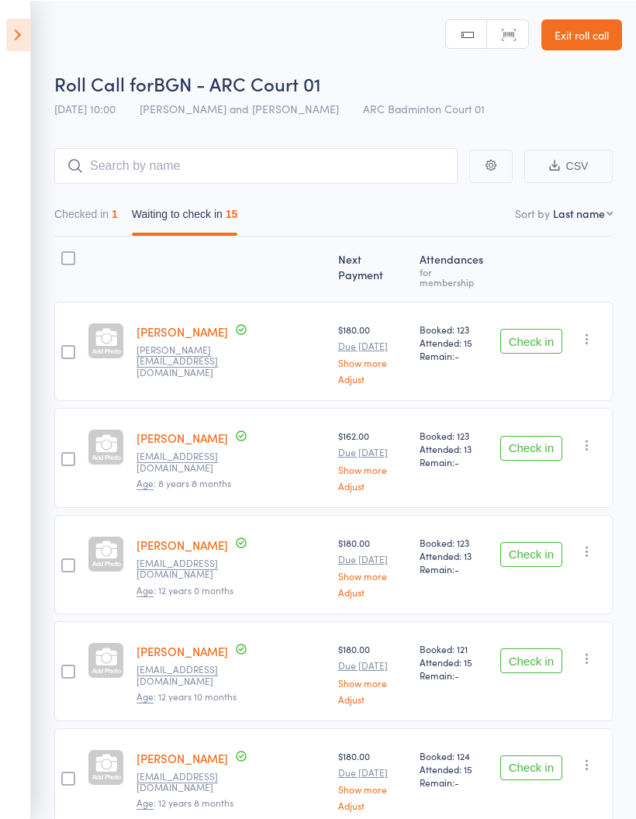
click at [81, 217] on button "Checked in 1" at bounding box center [86, 217] width 64 height 36
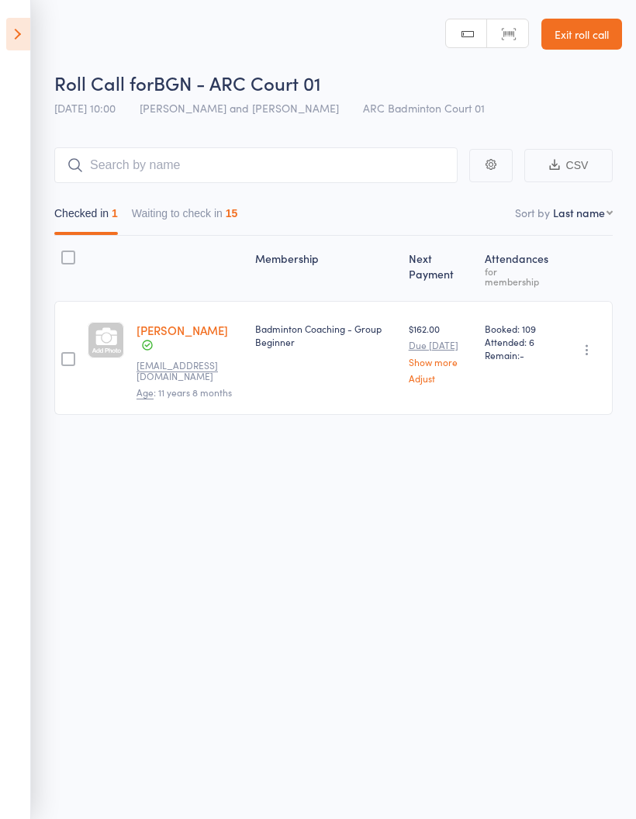
click at [178, 223] on button "Waiting to check in 15" at bounding box center [185, 217] width 106 height 36
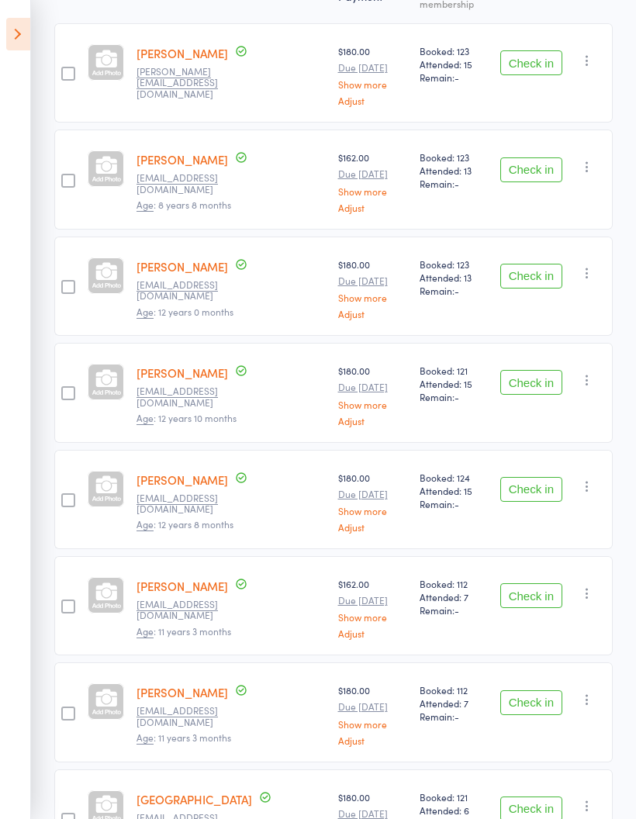
scroll to position [280, 0]
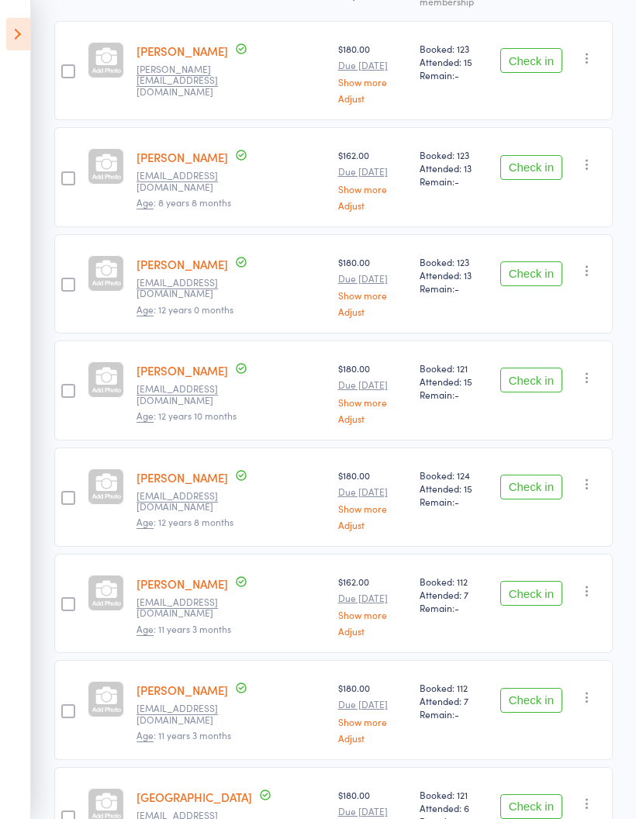
click at [542, 585] on button "Check in" at bounding box center [531, 593] width 62 height 25
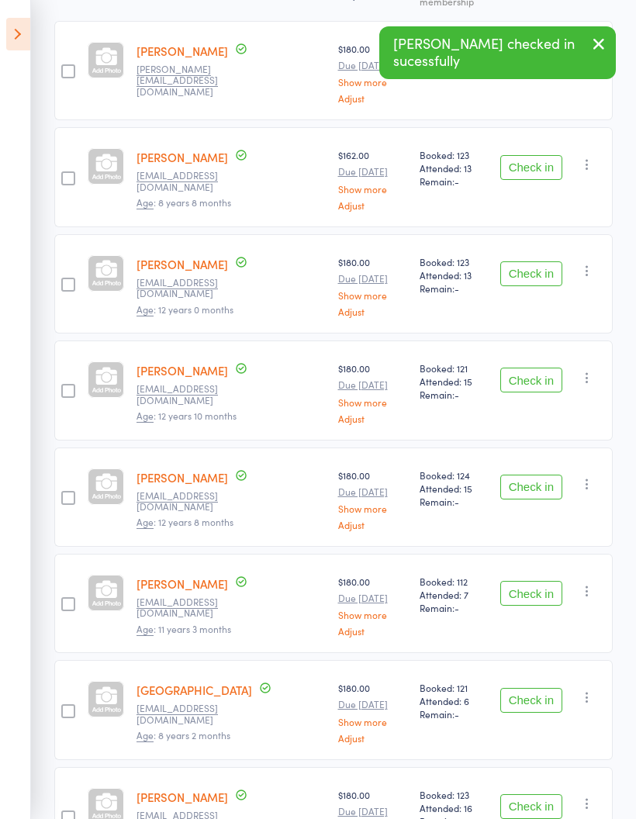
click at [539, 581] on button "Check in" at bounding box center [531, 593] width 62 height 25
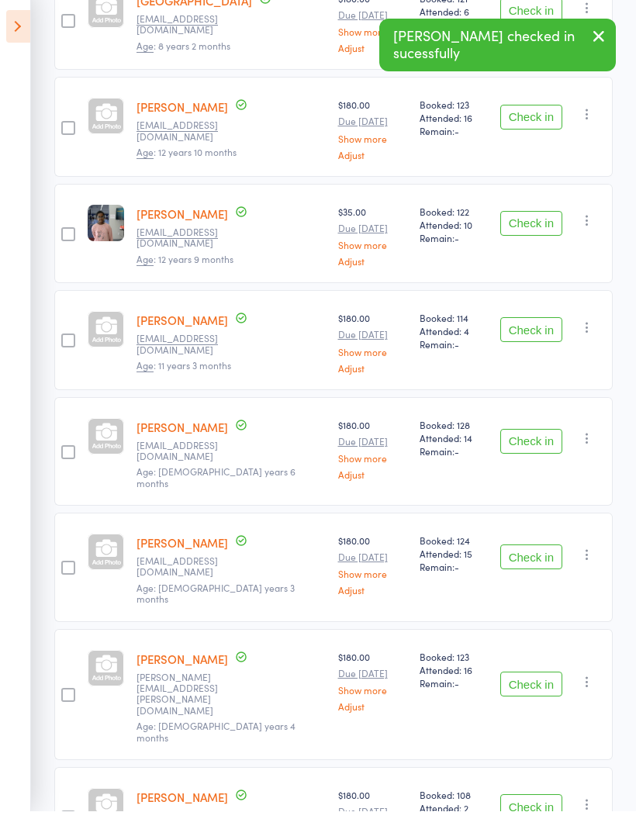
scroll to position [918, 0]
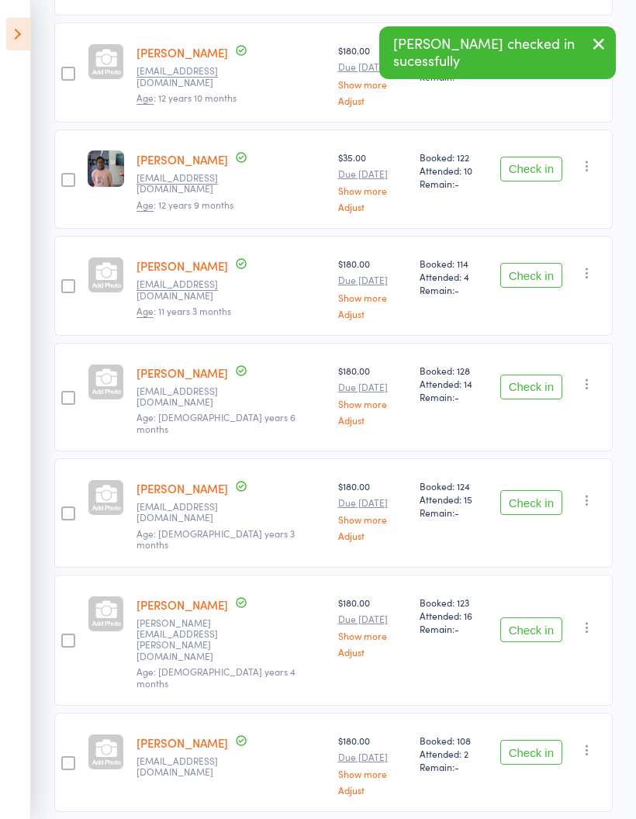
click at [538, 617] on button "Check in" at bounding box center [531, 629] width 62 height 25
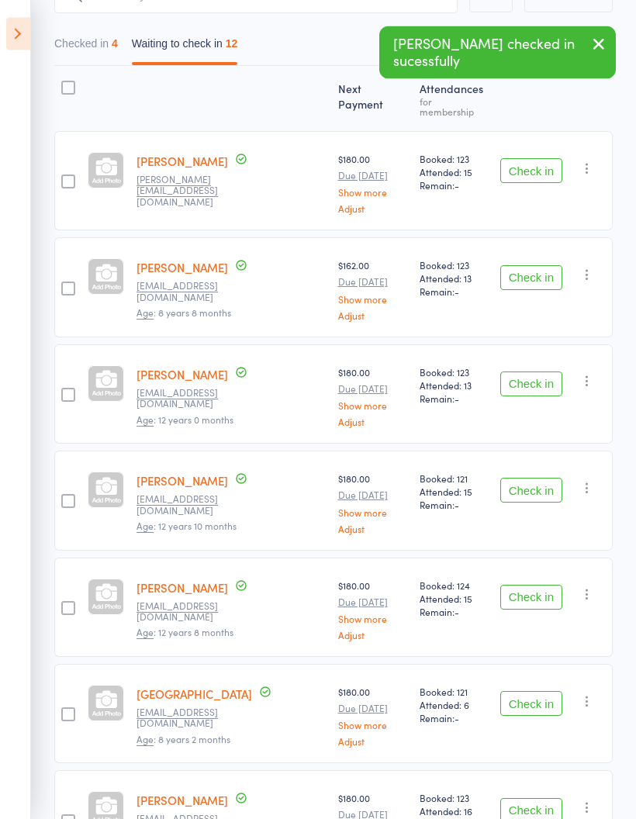
scroll to position [170, 0]
click at [534, 479] on button "Check in" at bounding box center [531, 490] width 62 height 25
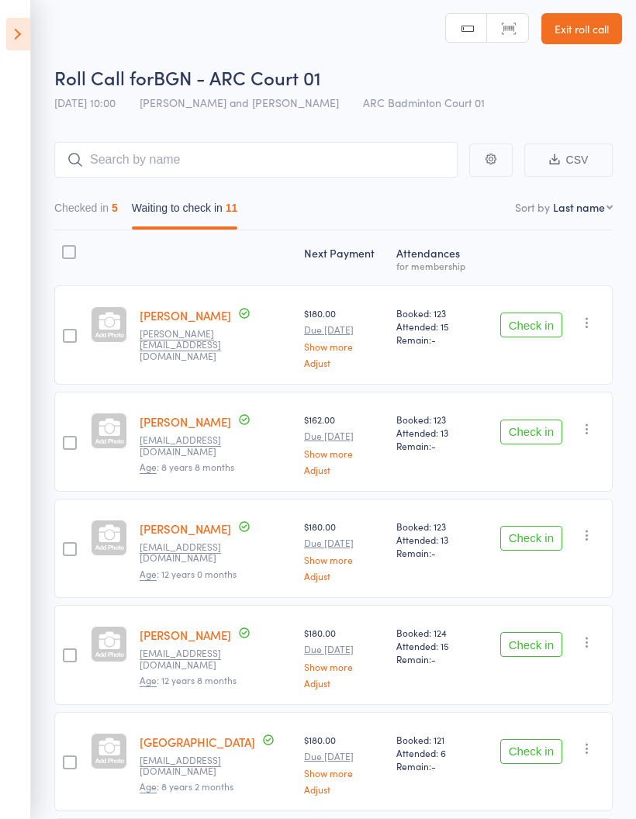
scroll to position [0, 0]
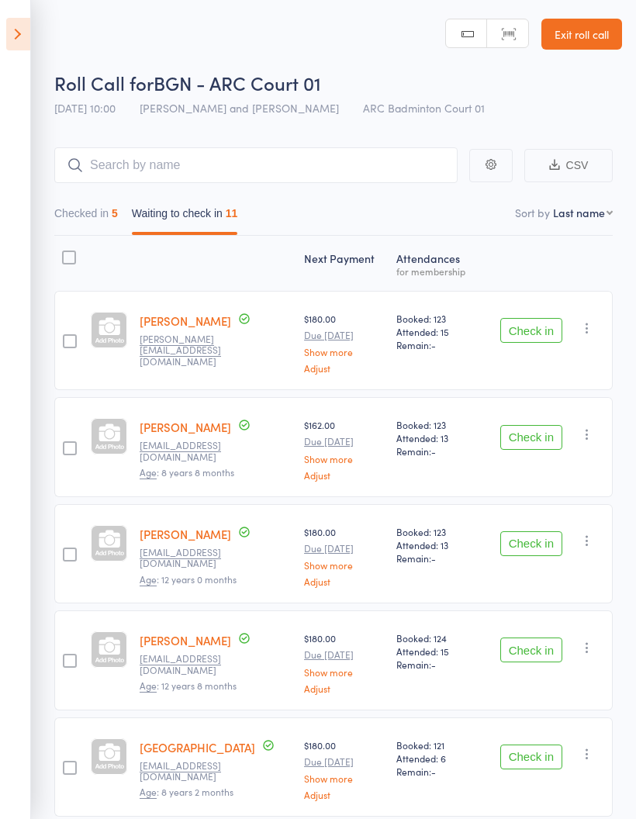
click at [551, 432] on button "Check in" at bounding box center [531, 437] width 62 height 25
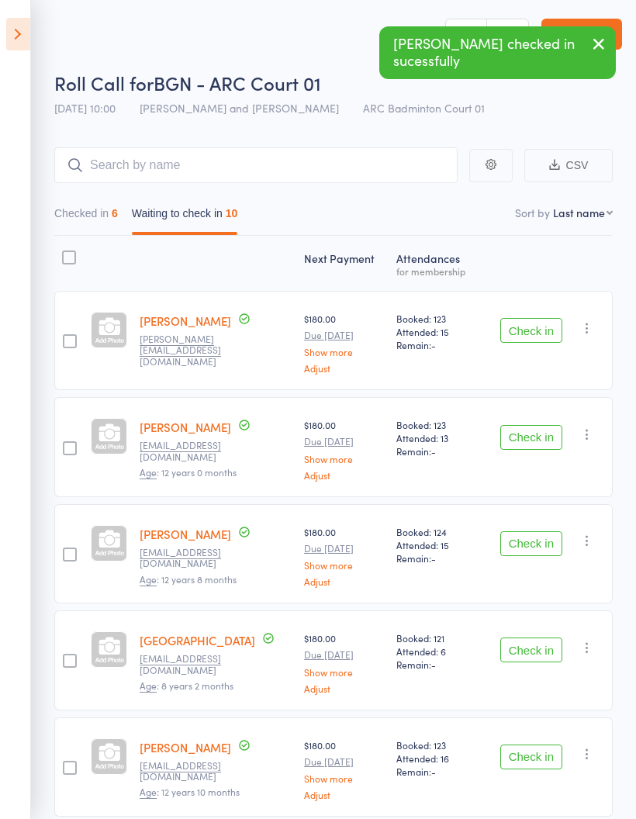
click at [538, 438] on button "Check in" at bounding box center [531, 437] width 62 height 25
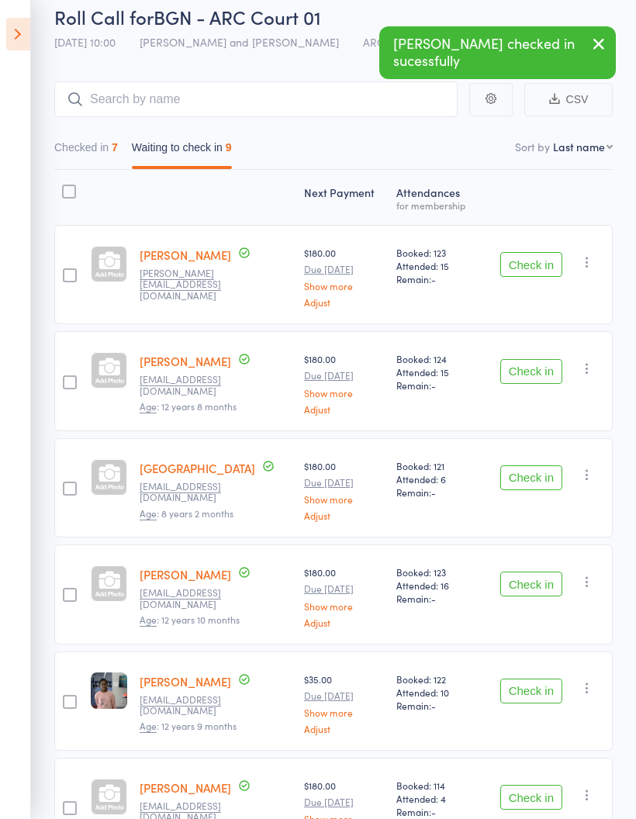
scroll to position [83, 0]
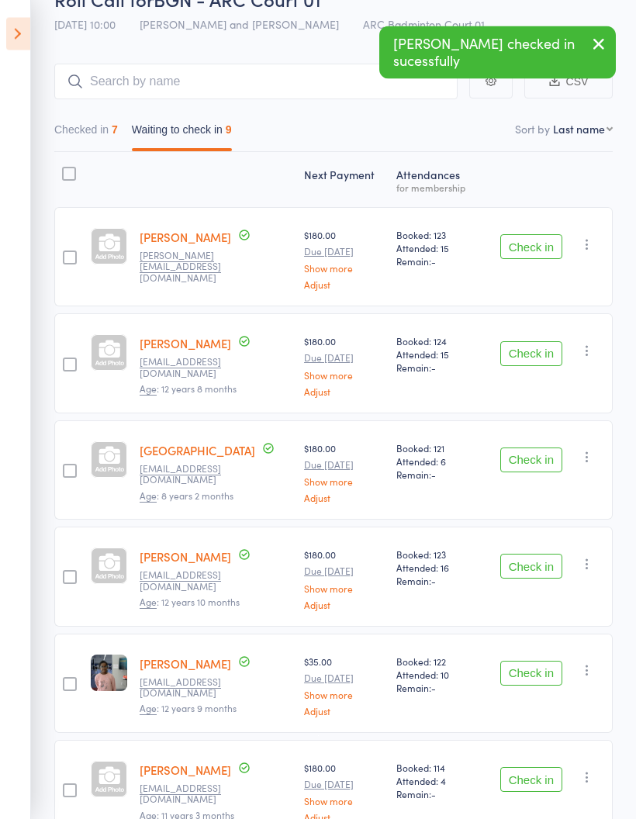
click at [534, 559] on button "Check in" at bounding box center [531, 567] width 62 height 25
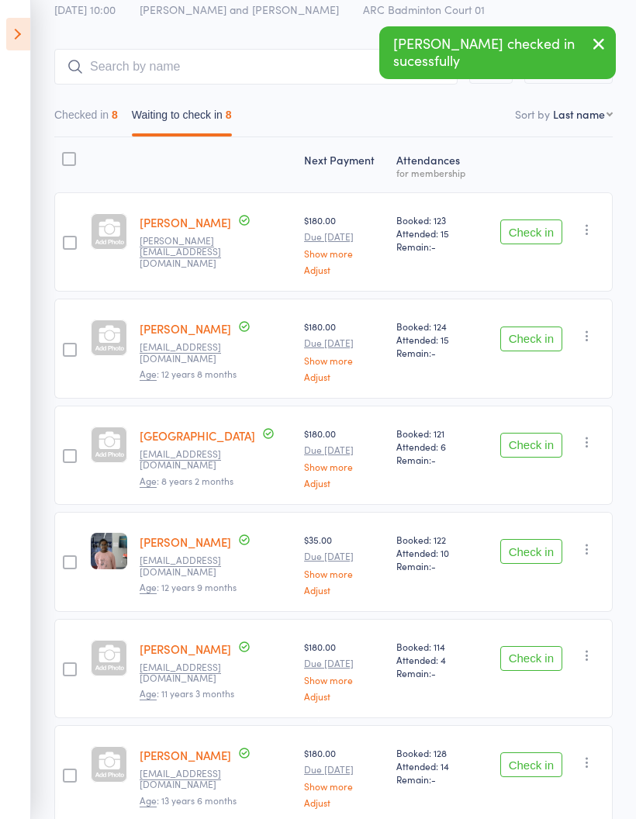
click at [533, 555] on button "Check in" at bounding box center [531, 551] width 62 height 25
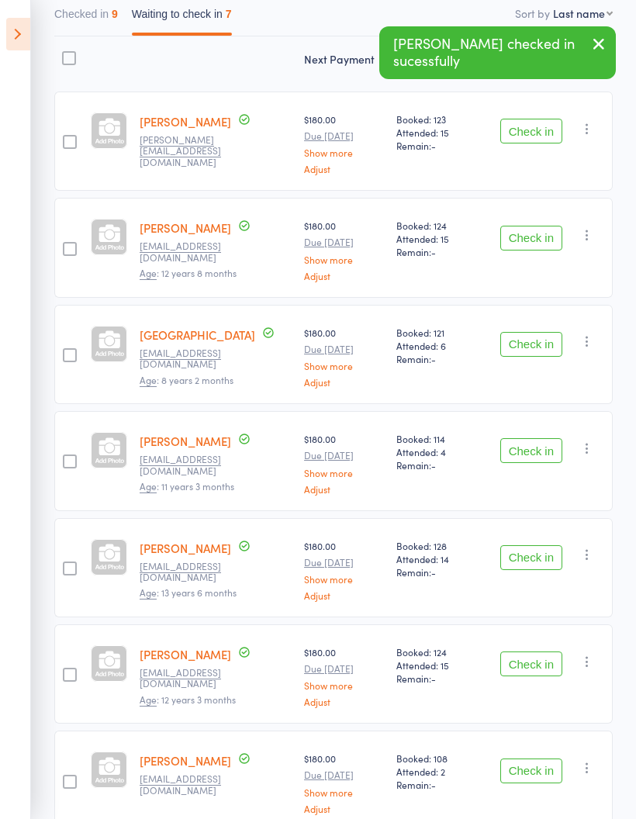
click at [540, 560] on button "Check in" at bounding box center [531, 557] width 62 height 25
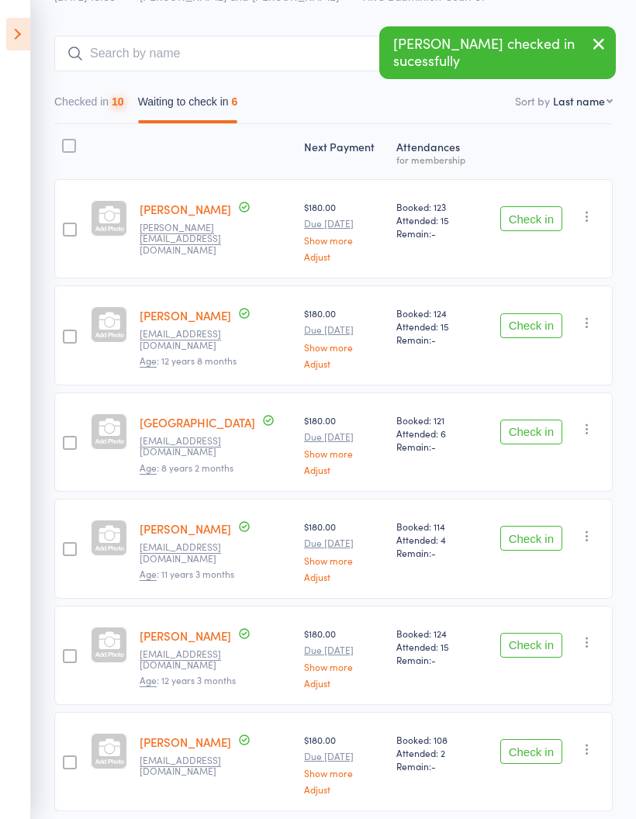
scroll to position [174, 0]
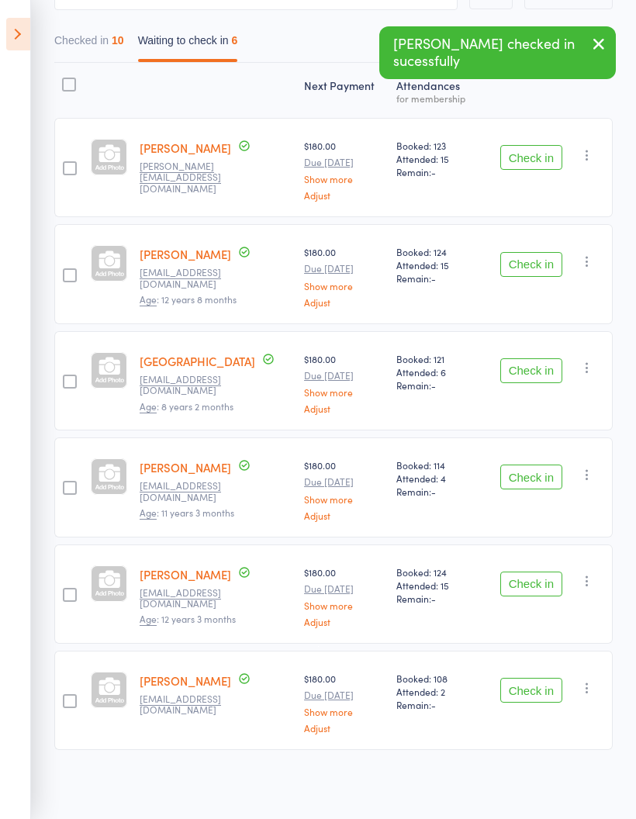
click at [539, 580] on button "Check in" at bounding box center [531, 584] width 62 height 25
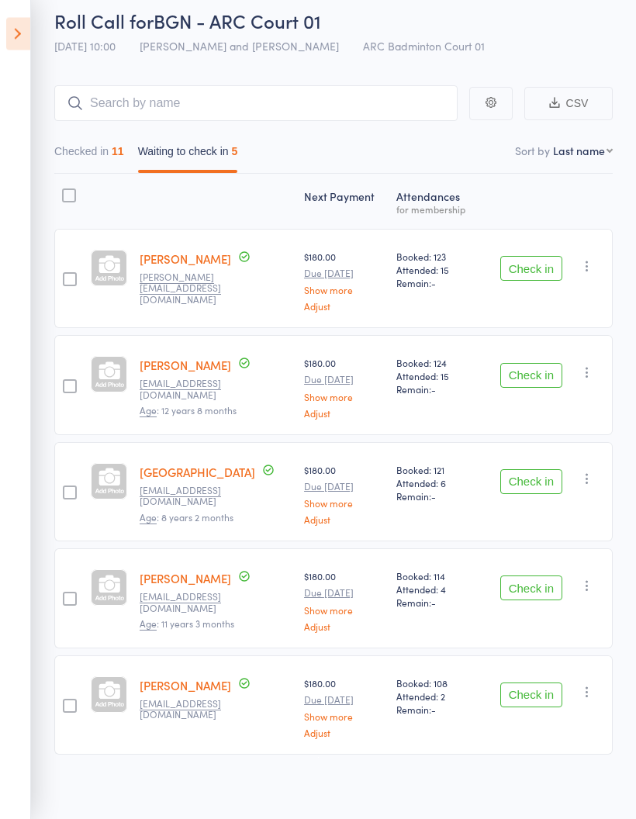
scroll to position [11, 0]
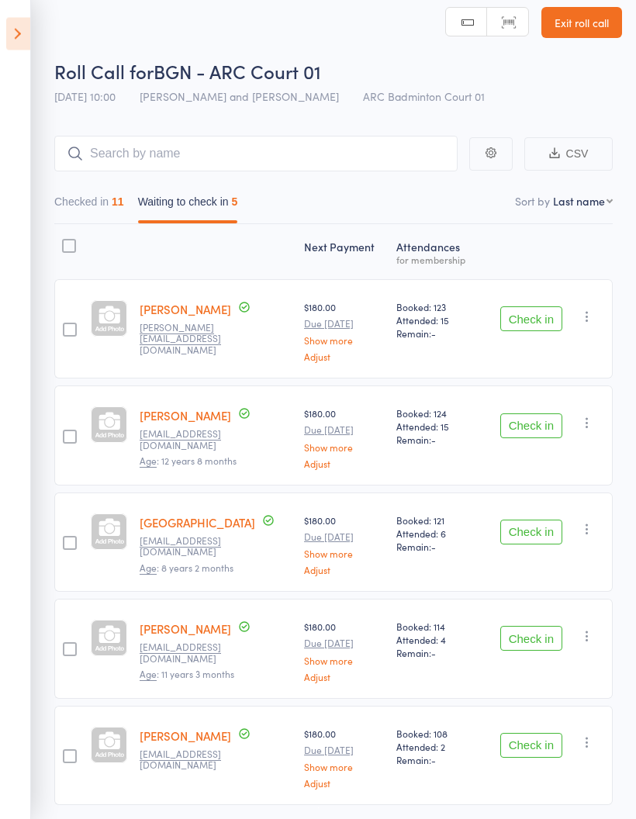
click at [543, 754] on button "Check in" at bounding box center [531, 746] width 62 height 25
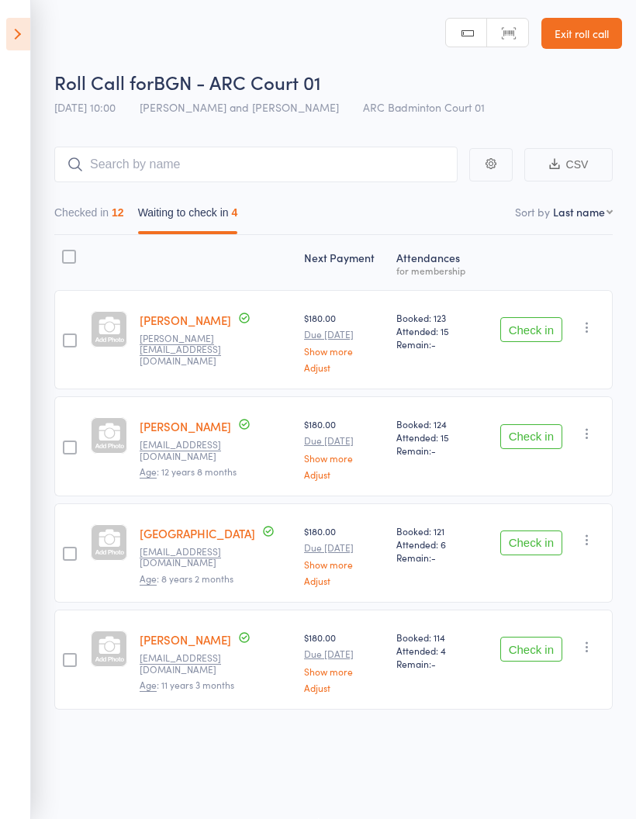
click at [41, 207] on main "CSV Checked in 12 Waiting to check in 4 Sort by Last name First name Last name …" at bounding box center [318, 451] width 636 height 656
click at [206, 219] on button "Waiting to check in 4" at bounding box center [188, 217] width 100 height 36
click at [166, 216] on button "Waiting to check in 4" at bounding box center [188, 217] width 100 height 36
click at [341, 206] on nav "Checked in 12 Waiting to check in 4" at bounding box center [333, 217] width 573 height 36
click at [490, 759] on div "Next Payment Atten­dances for membership Anvika Boinipally aravind.boin@gmail.c…" at bounding box center [333, 507] width 559 height 544
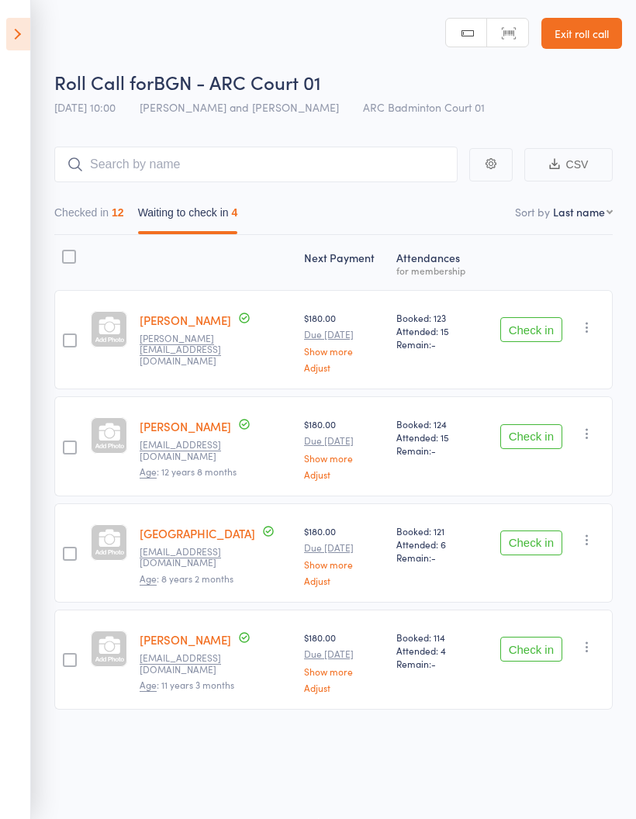
click at [506, 732] on div "Next Payment Atten­dances for membership Anvika Boinipally aravind.boin@gmail.c…" at bounding box center [333, 507] width 559 height 544
click at [95, 201] on button "Checked in 12" at bounding box center [89, 217] width 70 height 36
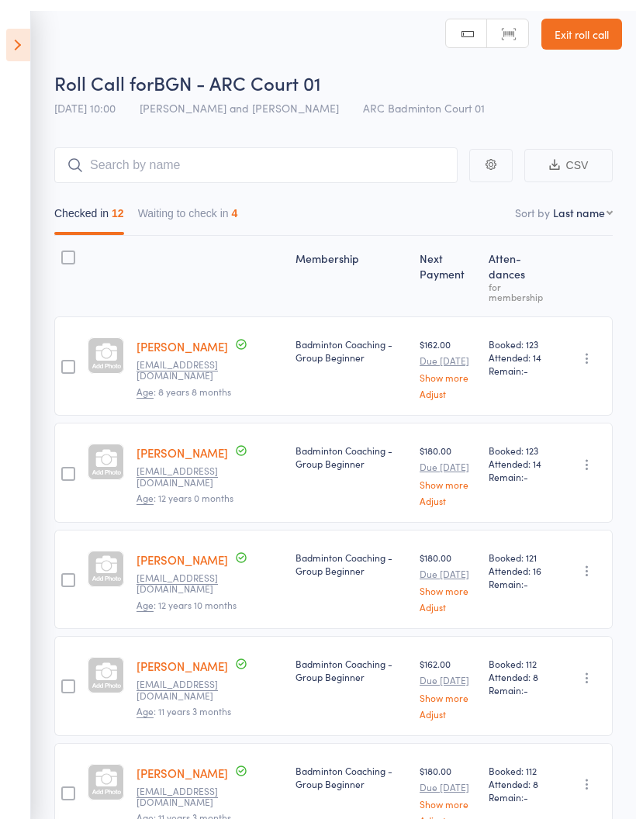
scroll to position [0, 0]
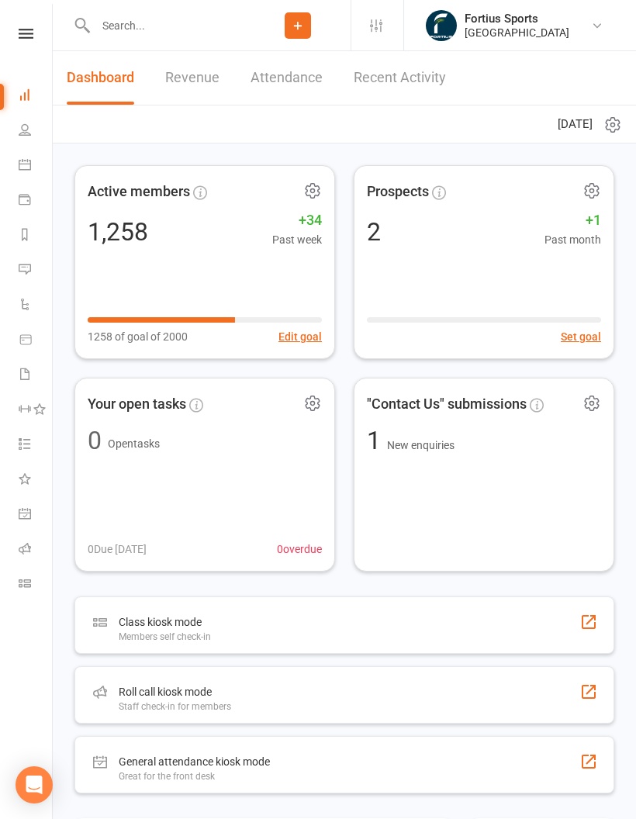
click at [22, 516] on icon at bounding box center [24, 515] width 5 height 5
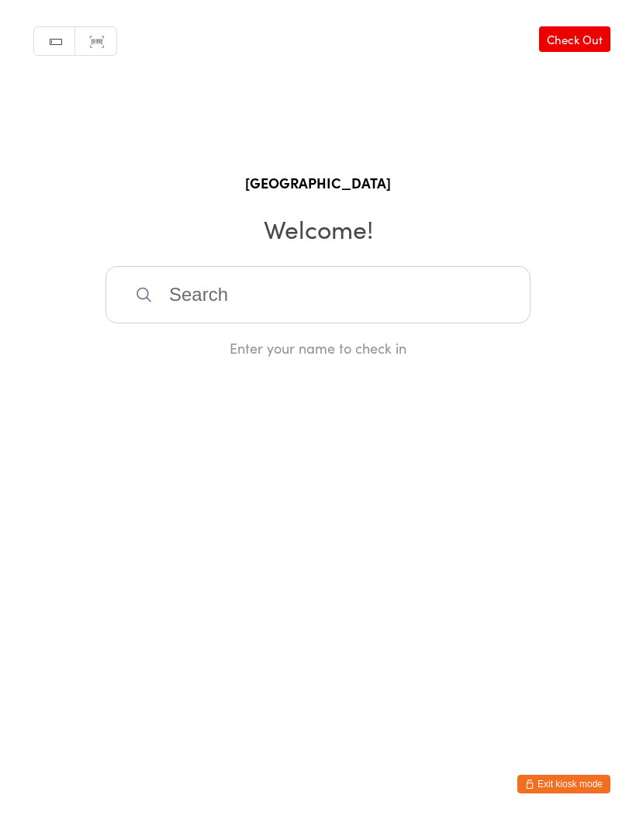
click at [241, 299] on input "search" at bounding box center [318, 294] width 425 height 57
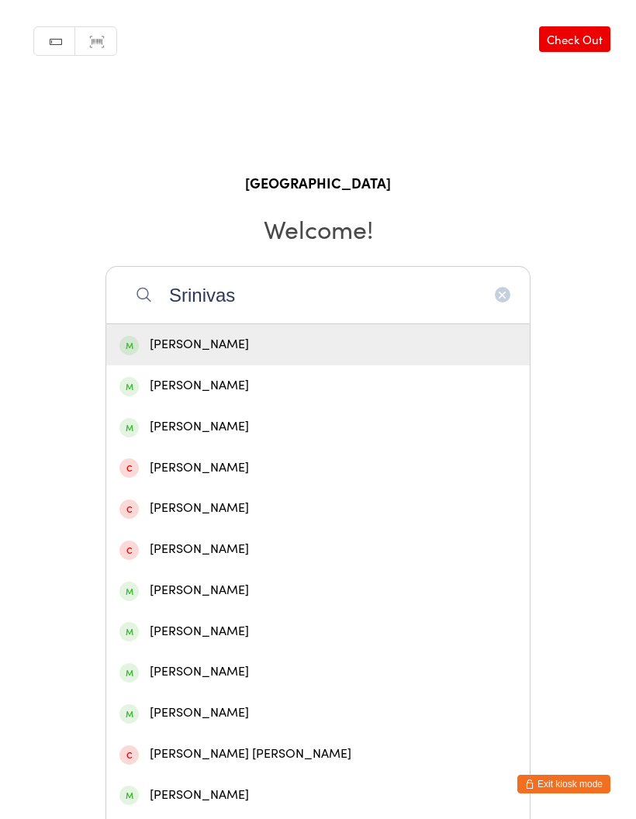
type input "Srinivas"
click at [499, 301] on icon "button" at bounding box center [502, 295] width 12 height 12
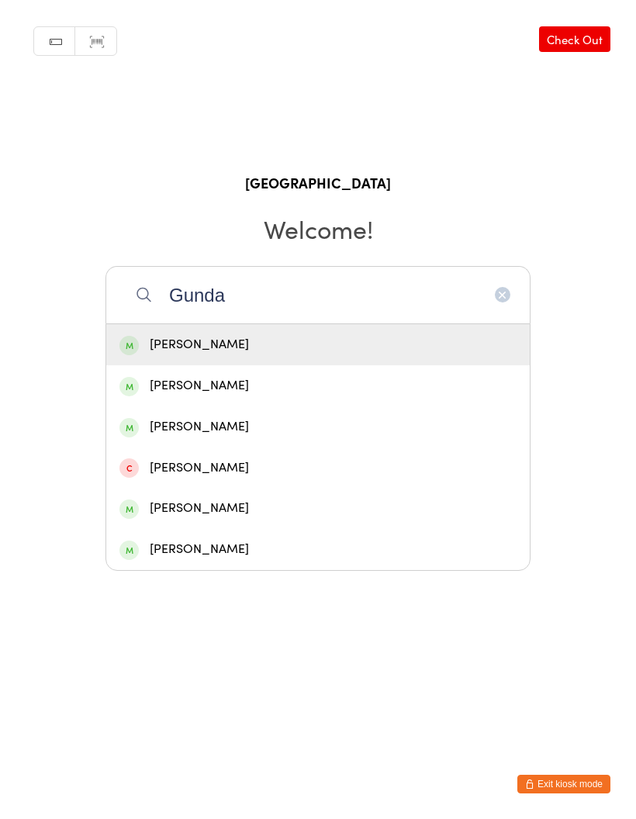
type input "Gunda"
click at [443, 434] on div "Venkata Gunda" at bounding box center [317, 427] width 397 height 21
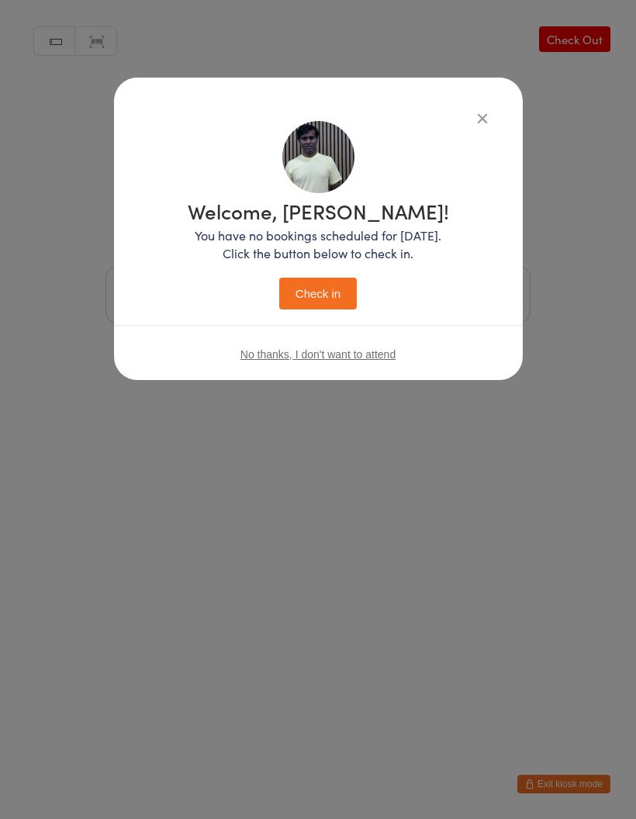
click at [331, 292] on button "Check in" at bounding box center [318, 294] width 78 height 32
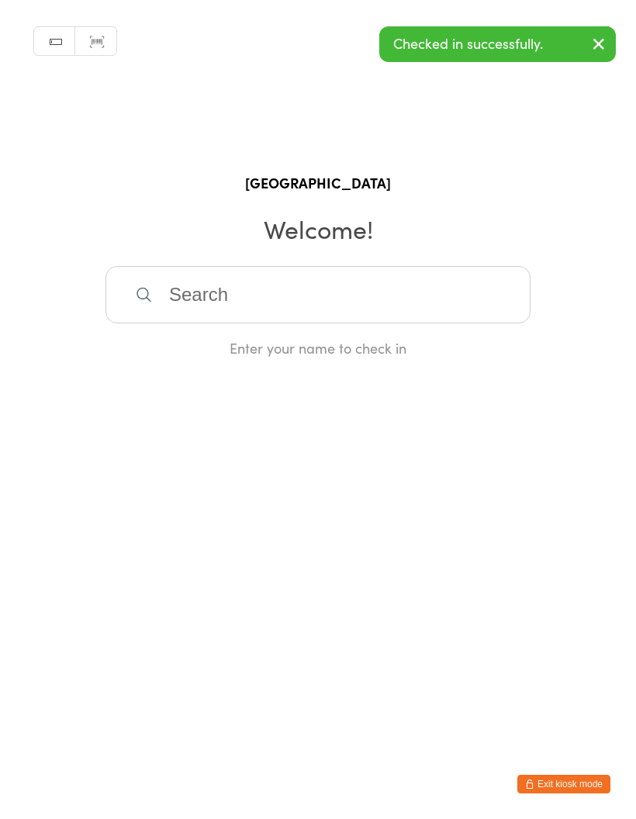
click at [584, 782] on button "Exit kiosk mode" at bounding box center [563, 784] width 93 height 19
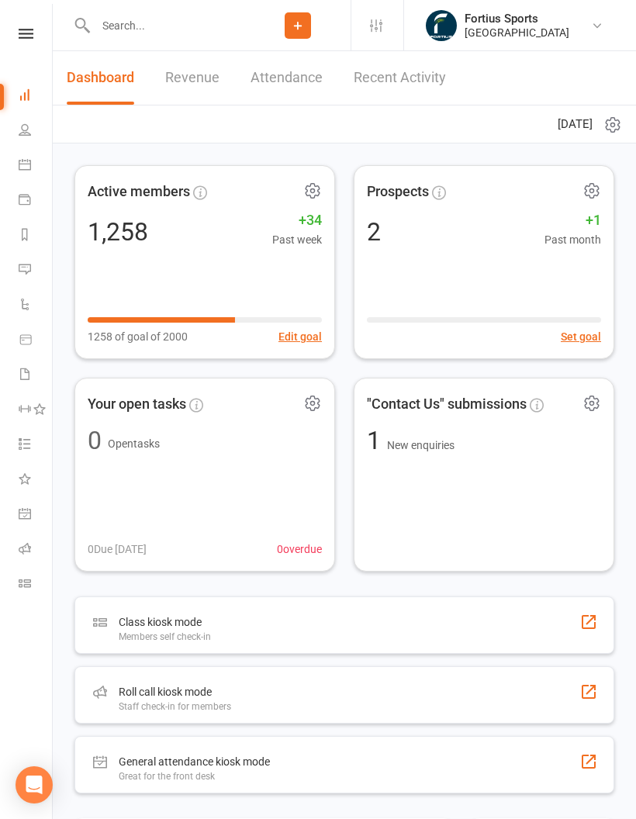
click at [29, 536] on link "Roll call" at bounding box center [36, 550] width 35 height 35
